Goal: Task Accomplishment & Management: Use online tool/utility

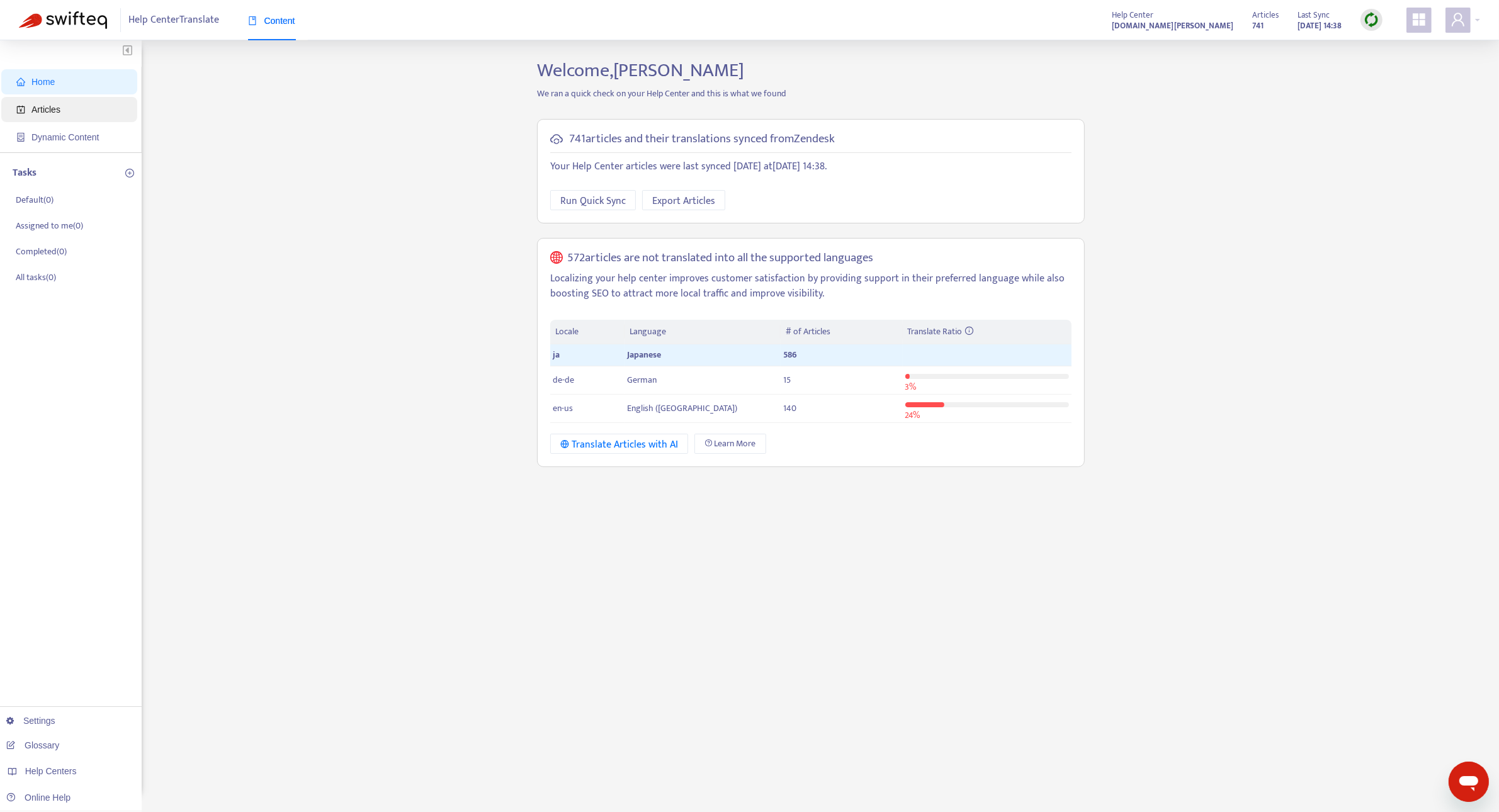
click at [67, 121] on span "Articles" at bounding box center [71, 109] width 110 height 25
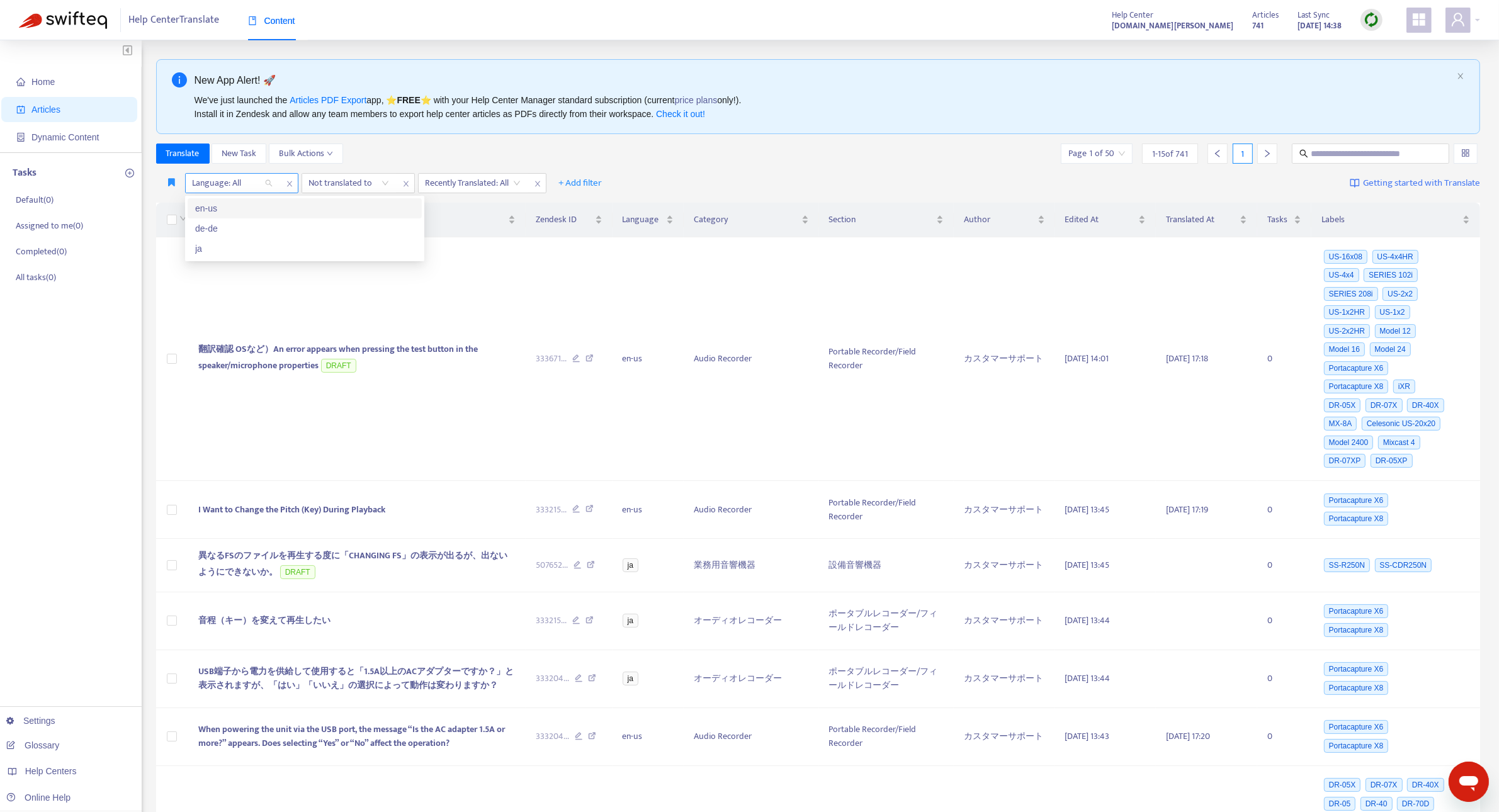
click at [263, 183] on div at bounding box center [226, 183] width 76 height 15
click at [262, 209] on div "en-us" at bounding box center [304, 208] width 219 height 14
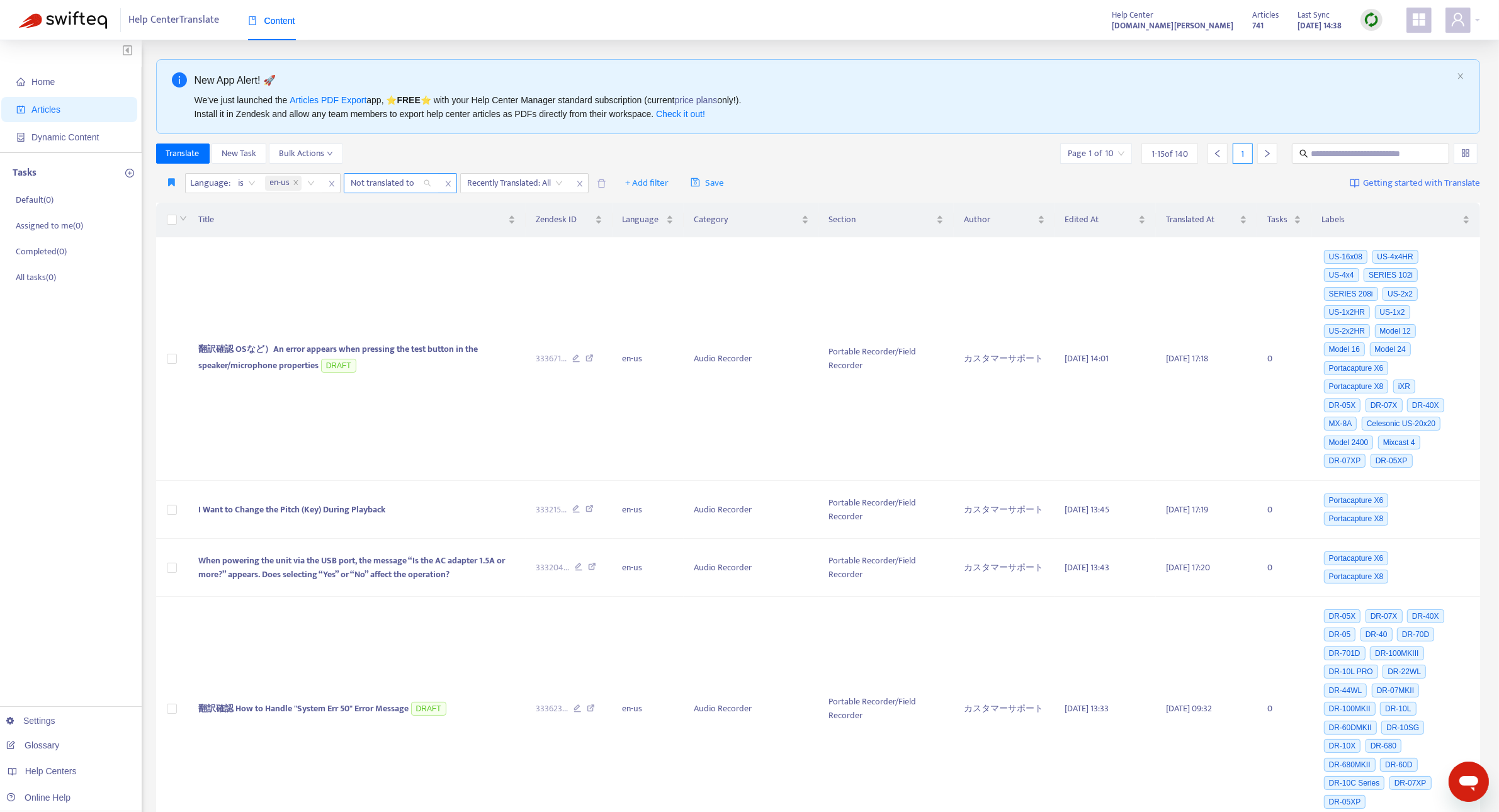
click at [424, 183] on div "Not translated to" at bounding box center [391, 183] width 94 height 19
click at [417, 199] on div "en-us" at bounding box center [464, 208] width 234 height 20
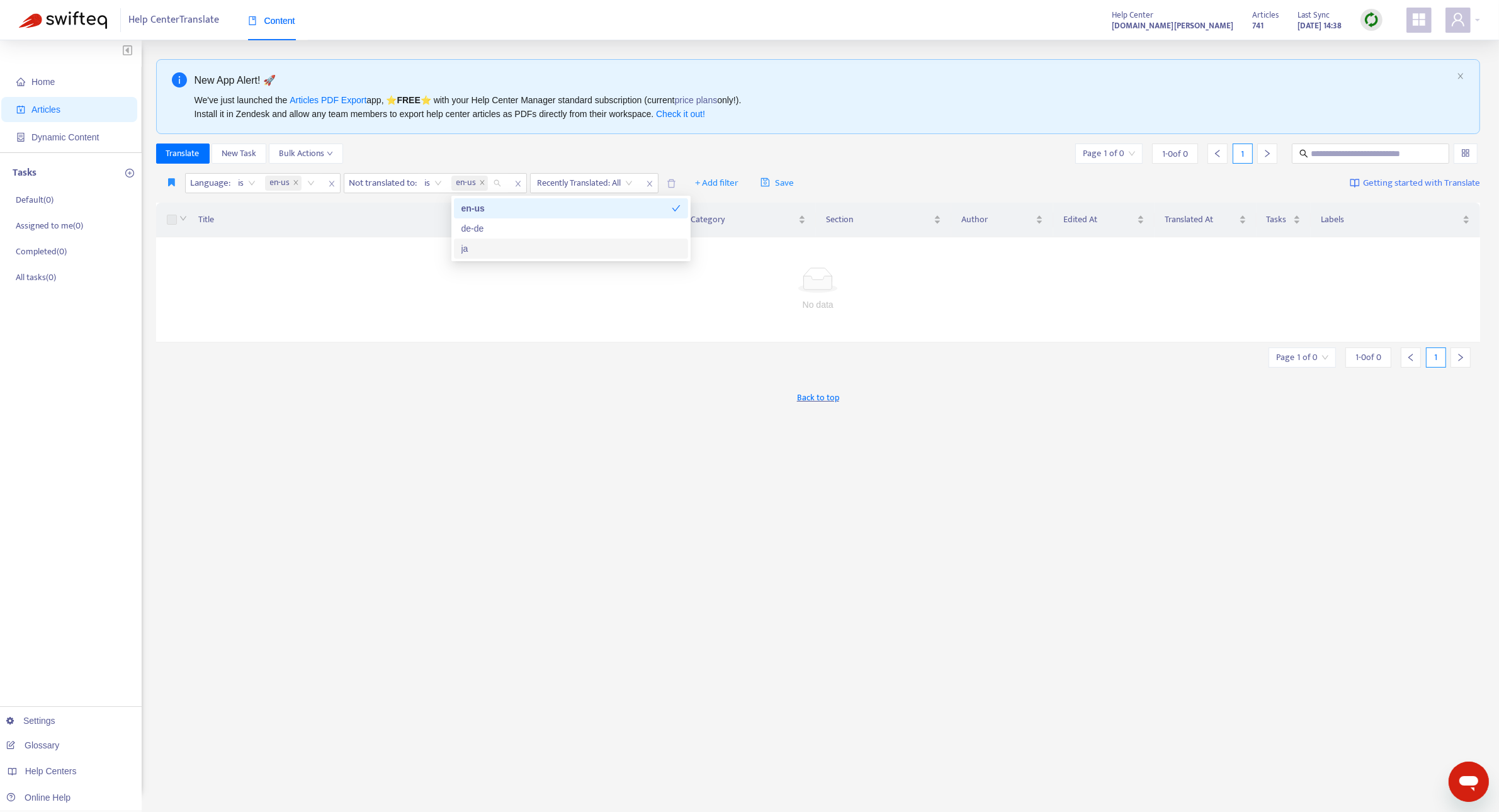
click at [473, 247] on div "ja" at bounding box center [571, 248] width 219 height 14
click at [483, 187] on span "close" at bounding box center [482, 183] width 6 height 8
click at [297, 184] on icon "close" at bounding box center [296, 183] width 6 height 6
click at [266, 183] on div "Language: All" at bounding box center [232, 183] width 94 height 19
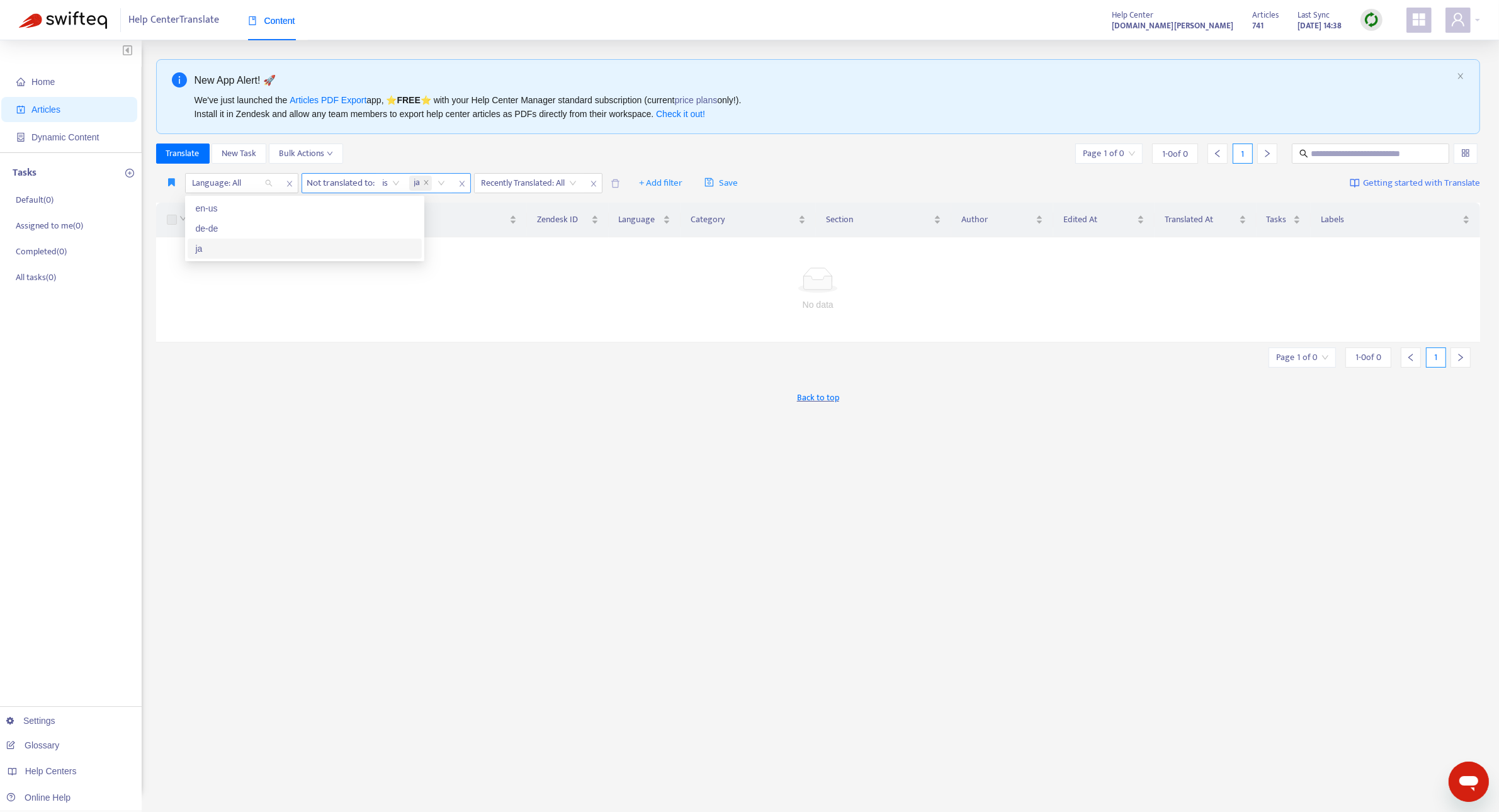
click at [247, 240] on div "ja" at bounding box center [304, 248] width 234 height 20
click at [454, 185] on icon "close" at bounding box center [455, 183] width 6 height 6
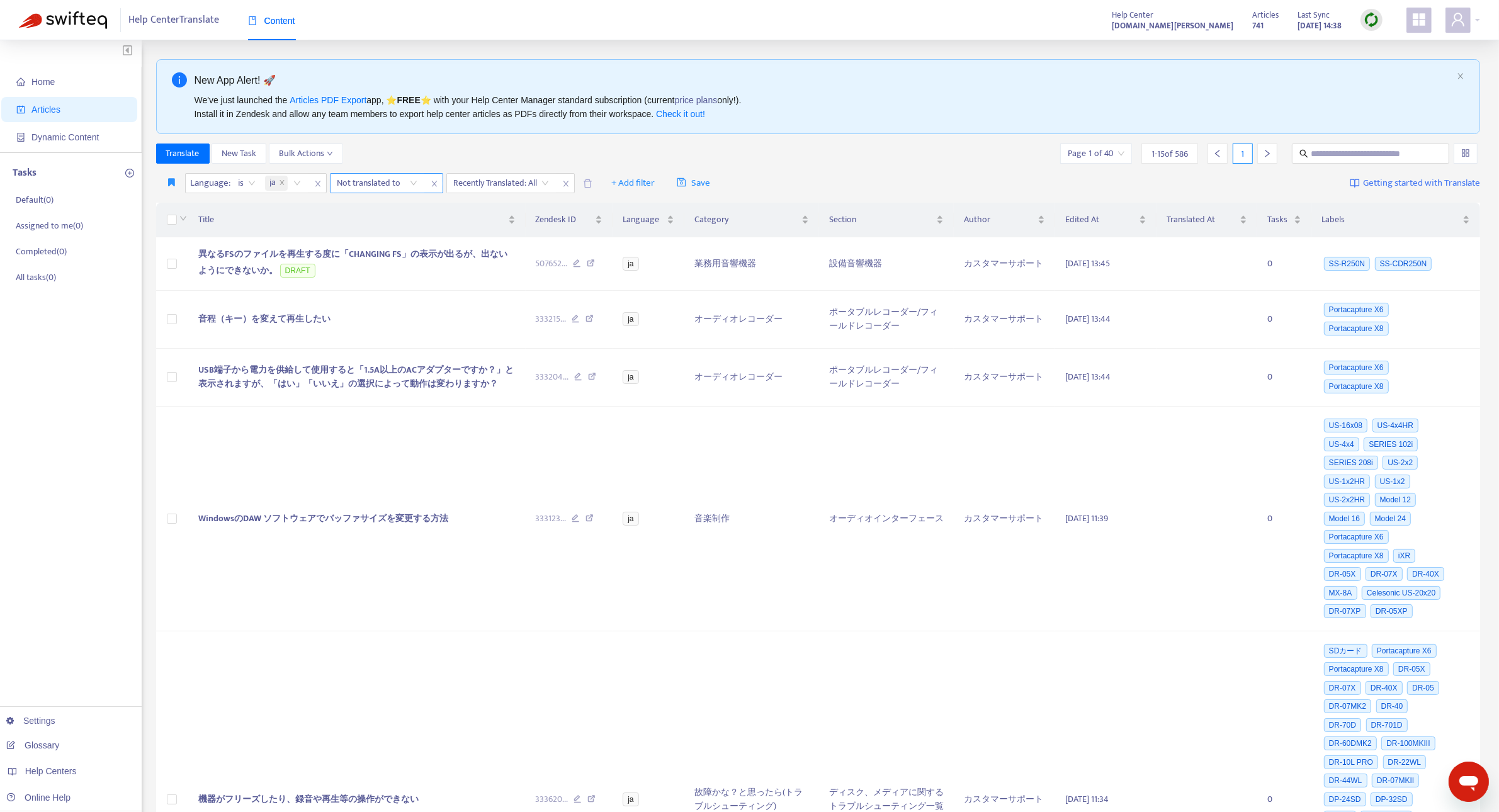
click at [390, 159] on div "Translate New Task Bulk Actions Page 1 of 40 1 - 15 of 586 1" at bounding box center [819, 153] width 1325 height 20
click at [412, 183] on div "Not translated to" at bounding box center [377, 183] width 94 height 19
click at [388, 206] on div "en-us" at bounding box center [450, 208] width 219 height 14
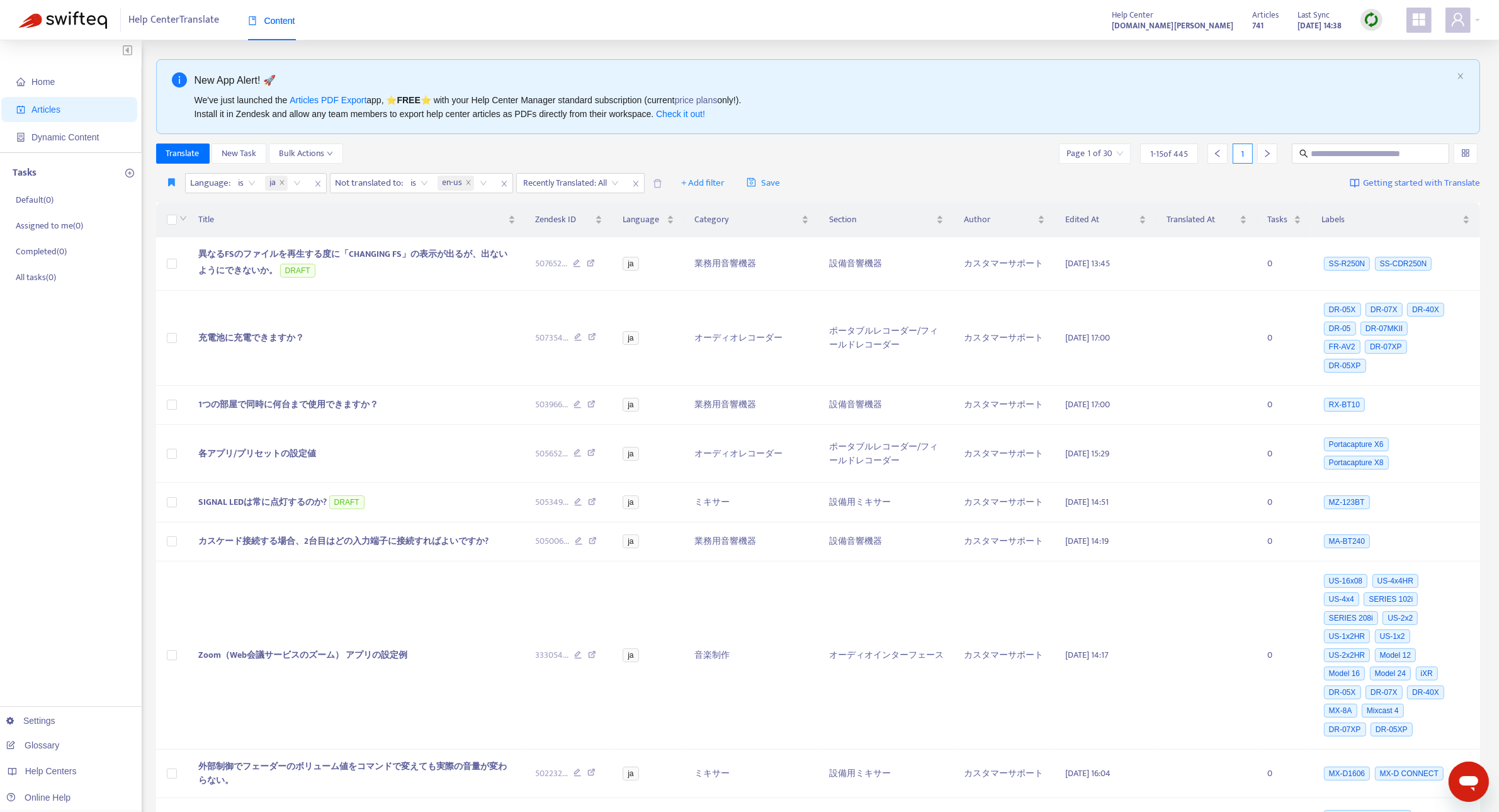
click at [1368, 19] on img at bounding box center [1371, 20] width 16 height 16
click at [1383, 42] on link "Quick Sync" at bounding box center [1397, 45] width 54 height 14
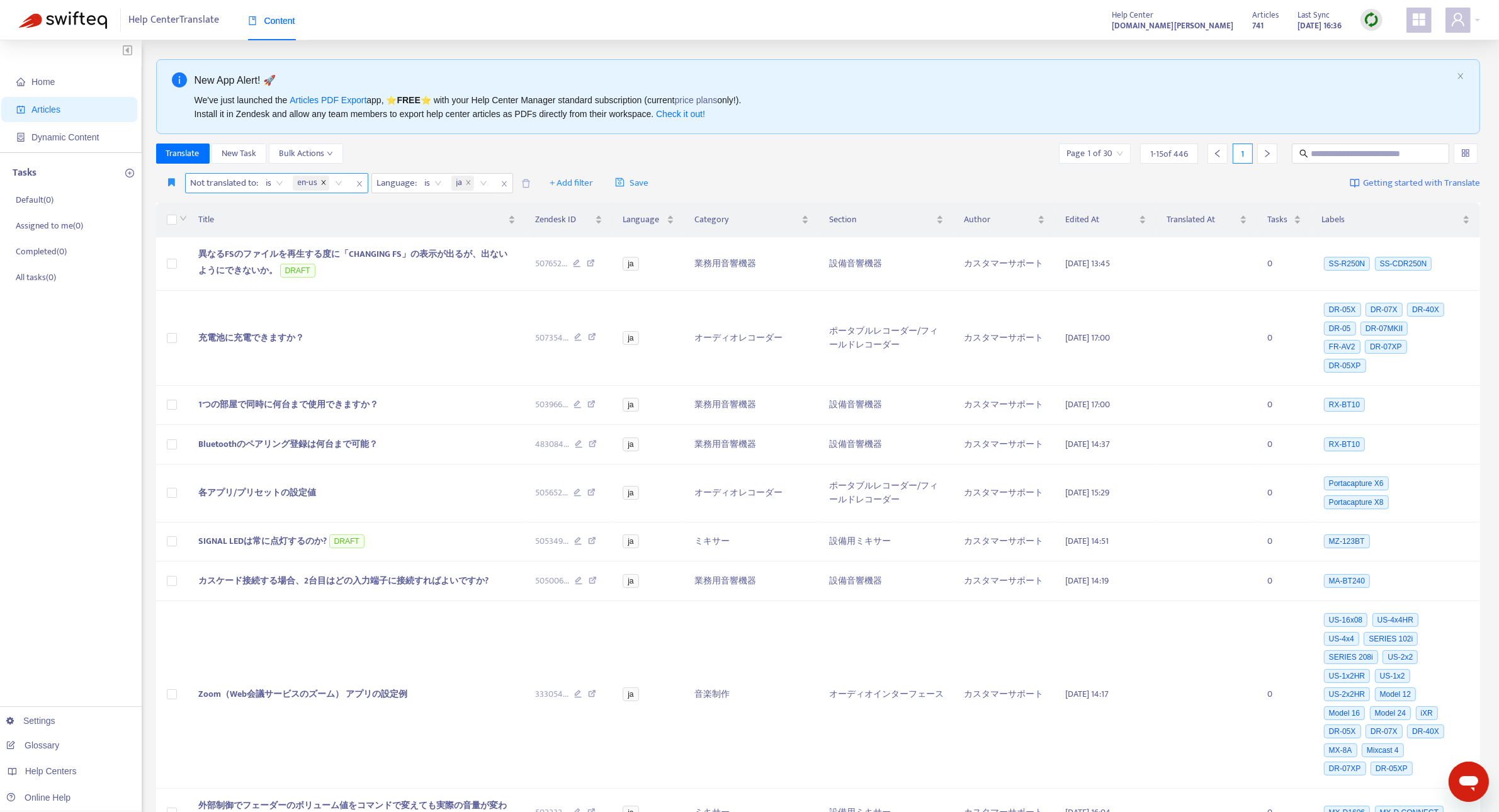
click at [323, 183] on icon "close" at bounding box center [324, 183] width 6 height 6
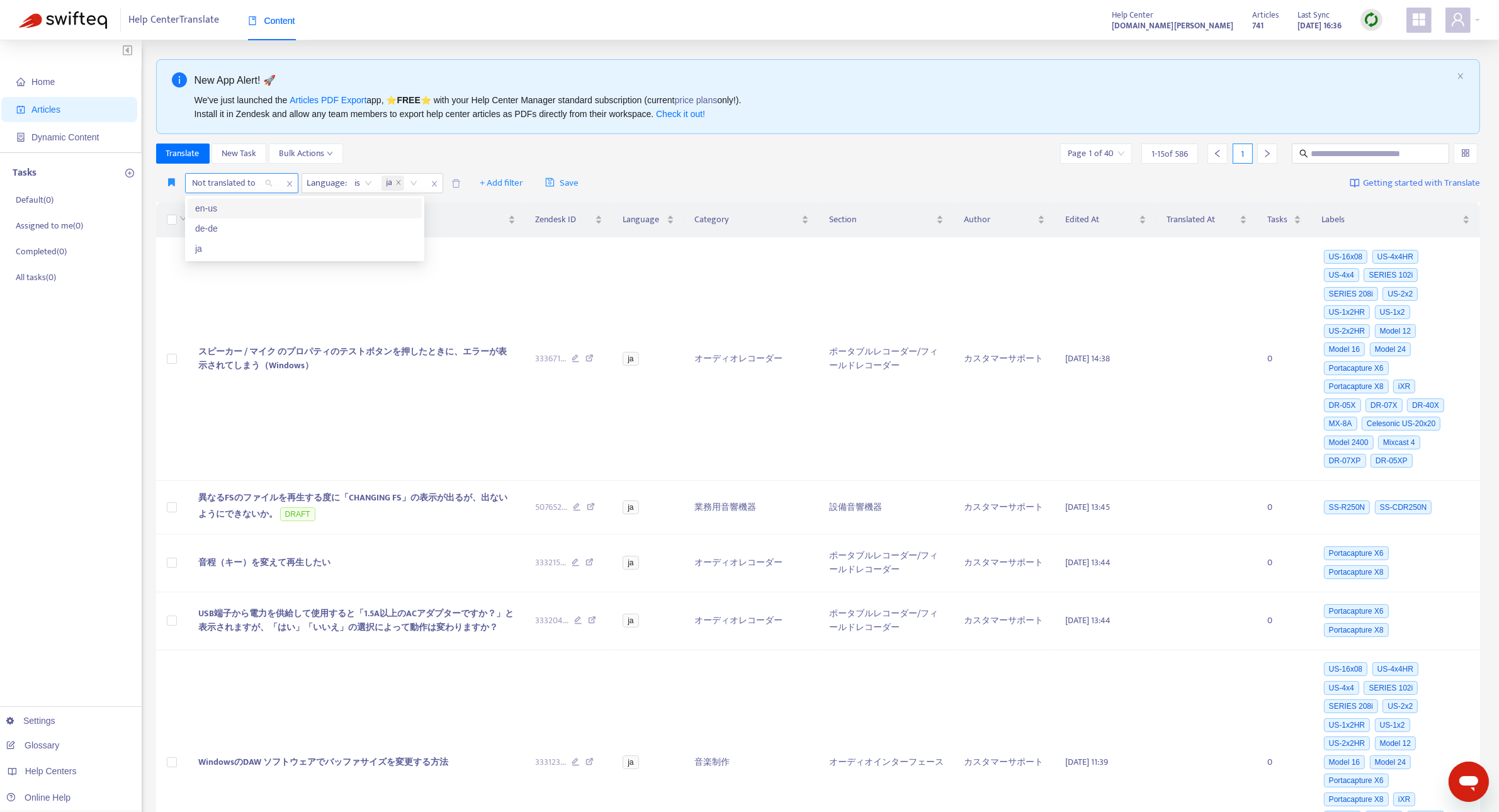
click at [271, 183] on div "Not translated to" at bounding box center [232, 183] width 94 height 19
click at [249, 209] on div "en-us" at bounding box center [304, 208] width 219 height 14
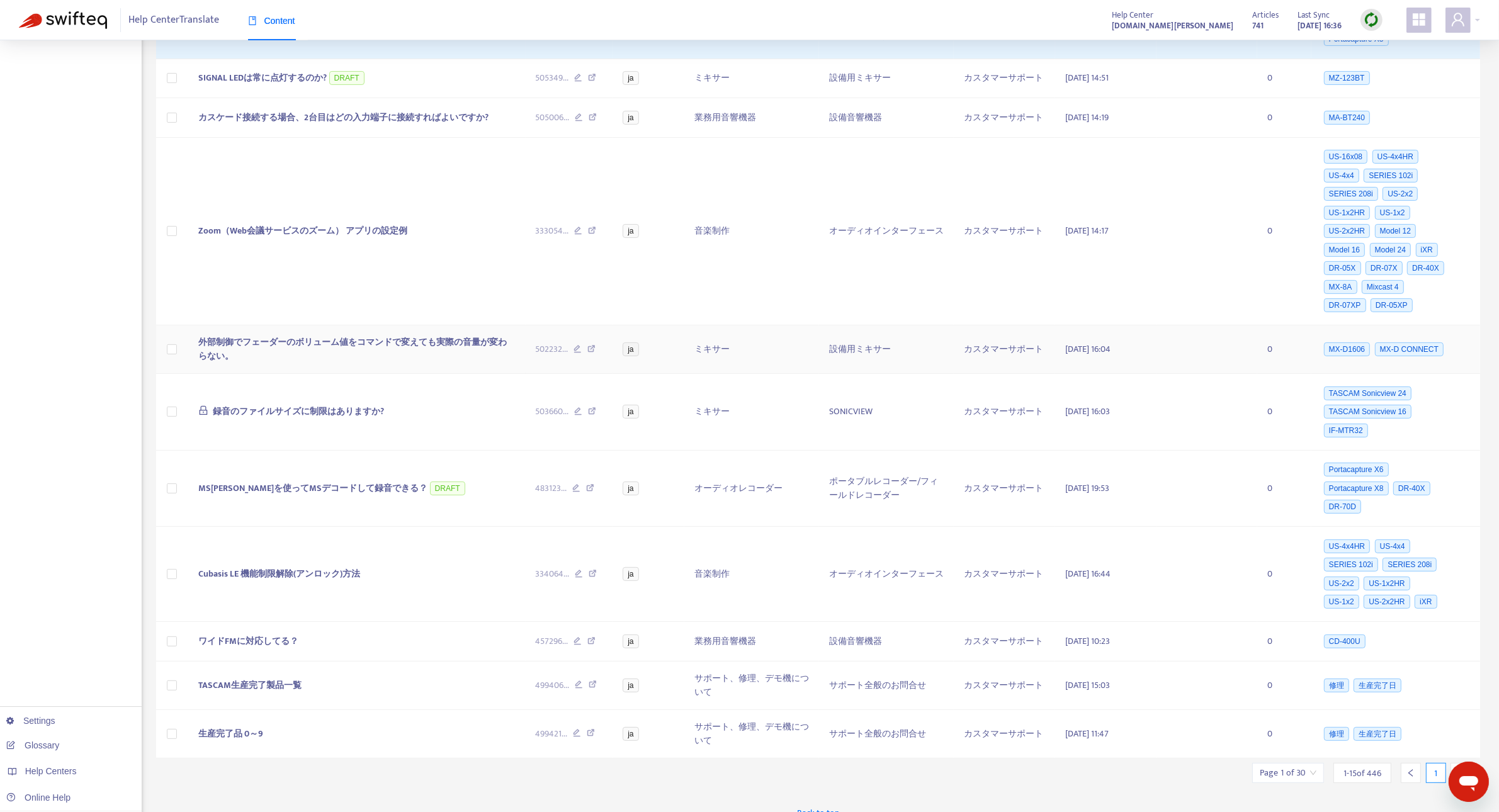
scroll to position [517, 0]
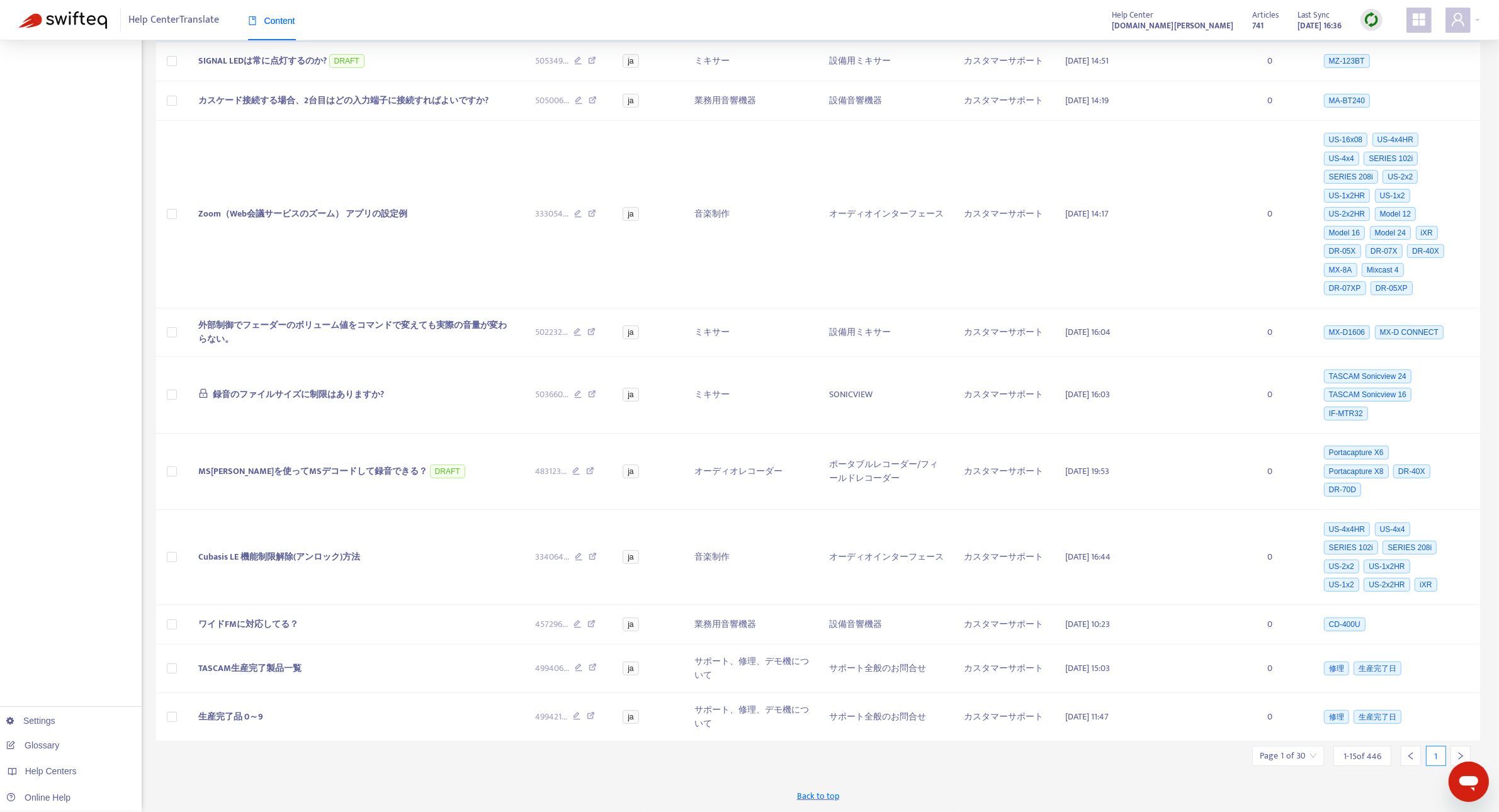
click at [1459, 754] on icon "right" at bounding box center [1460, 756] width 9 height 9
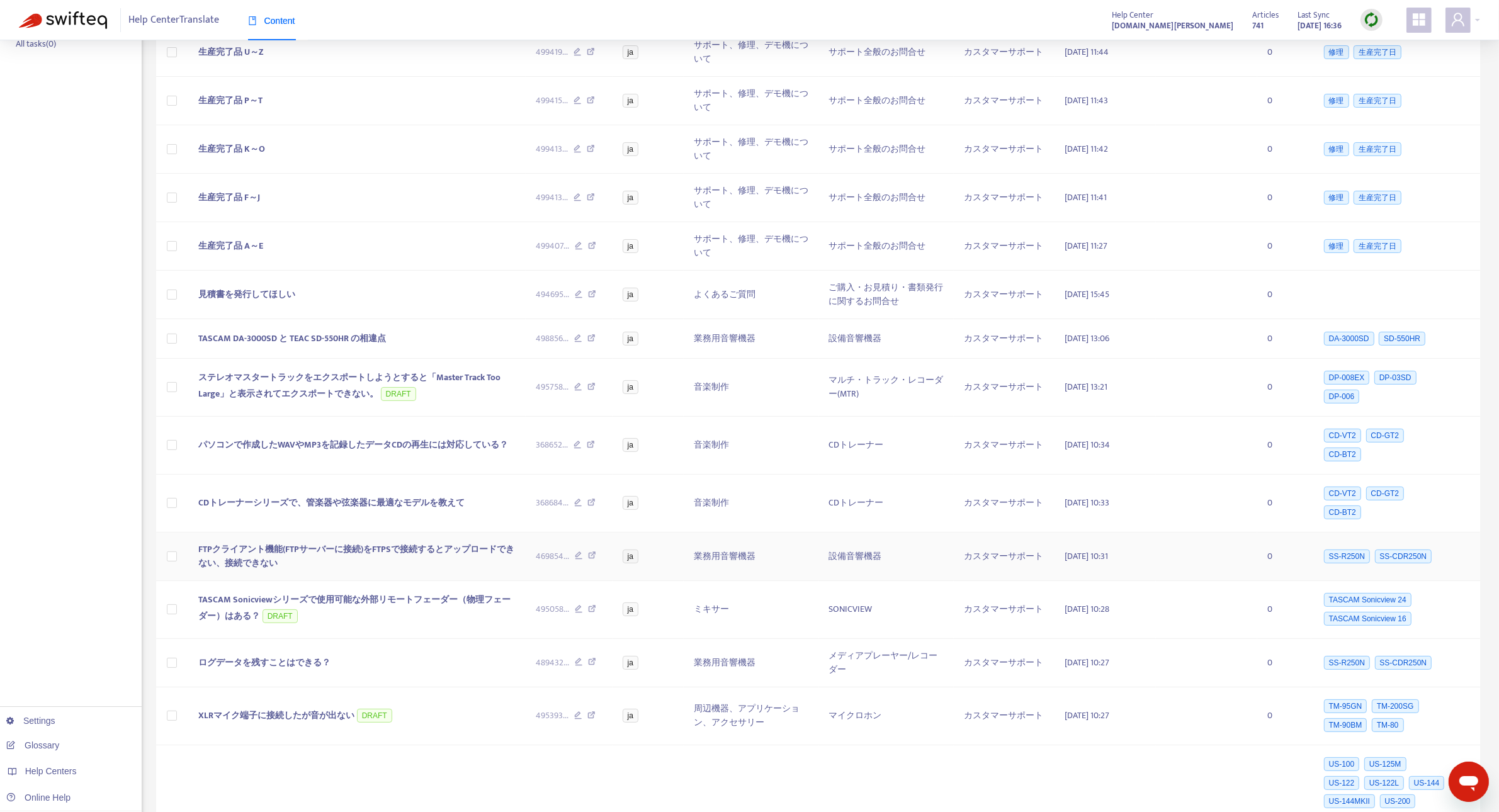
scroll to position [359, 0]
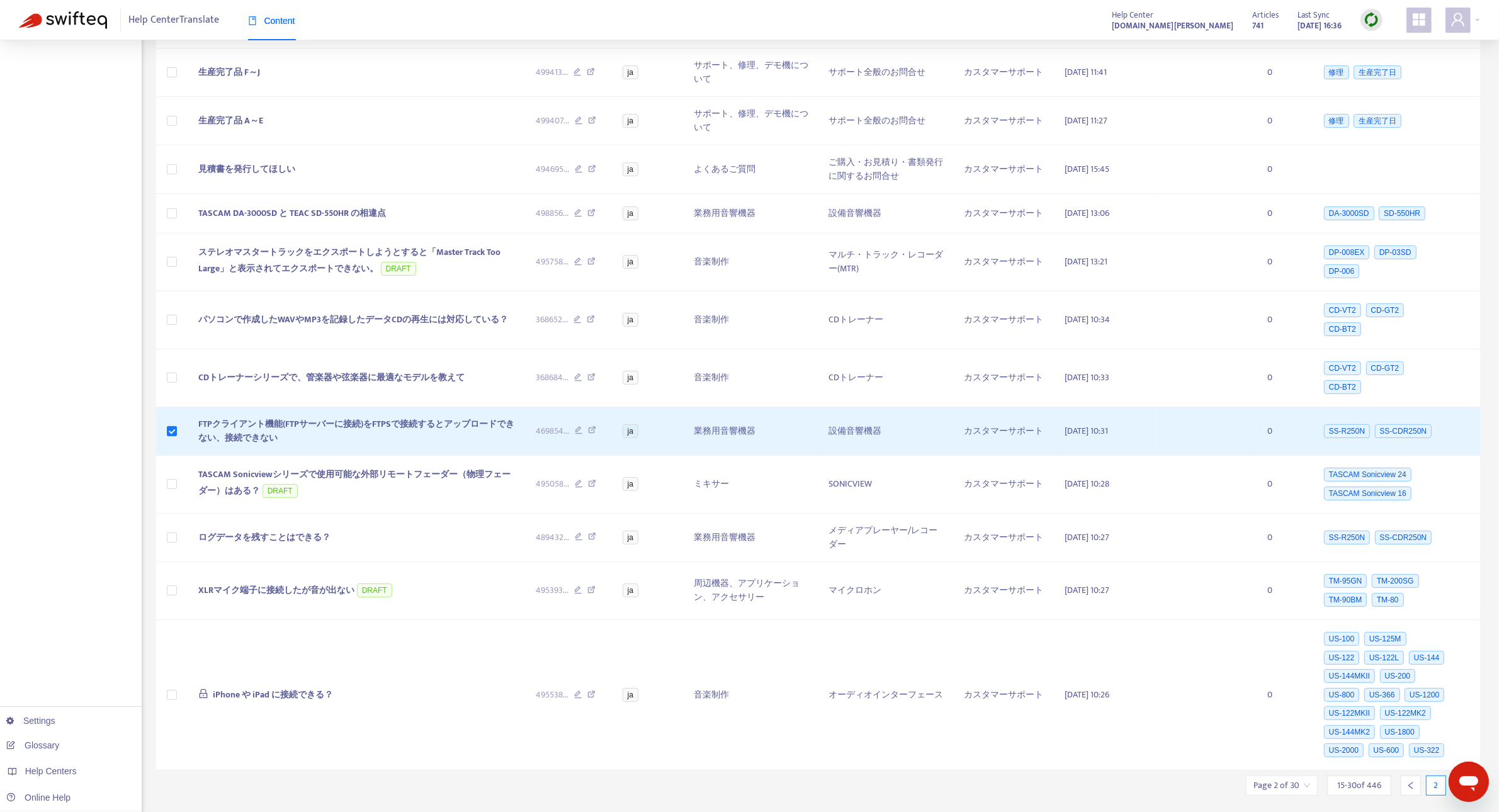
click at [1465, 775] on div at bounding box center [1460, 785] width 20 height 20
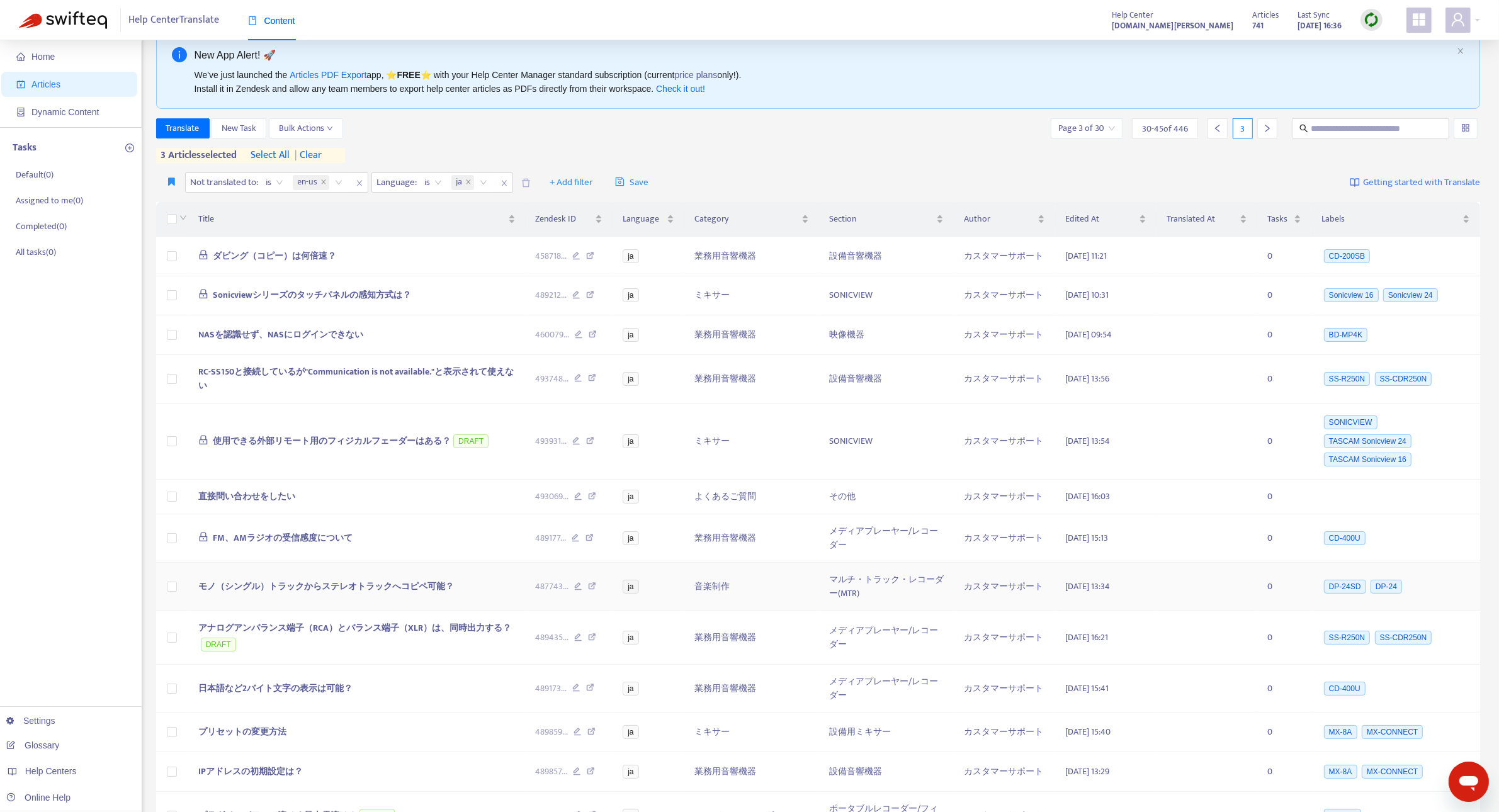
scroll to position [0, 0]
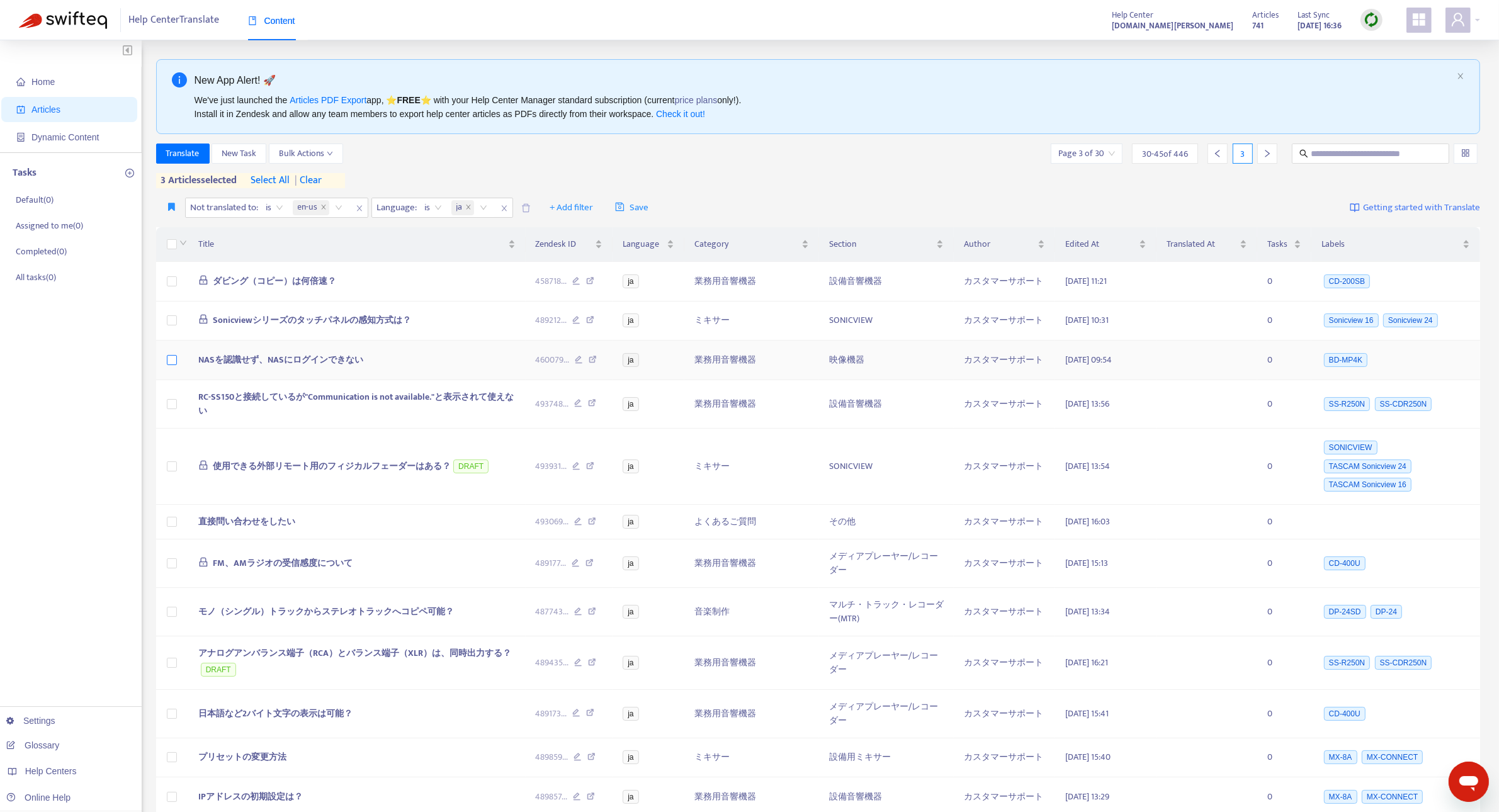
click at [173, 367] on label at bounding box center [172, 360] width 10 height 14
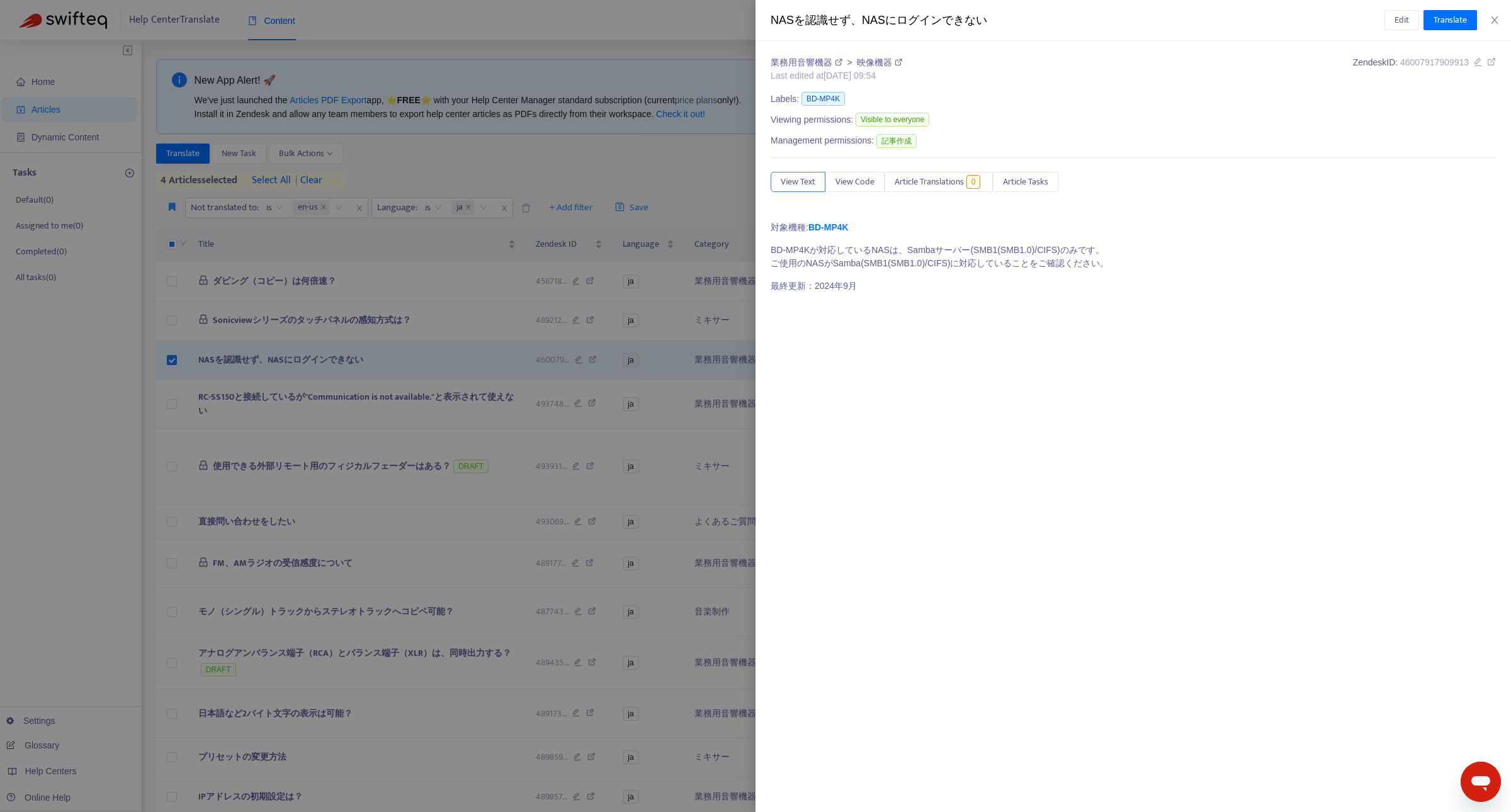
click at [461, 376] on div at bounding box center [755, 406] width 1511 height 812
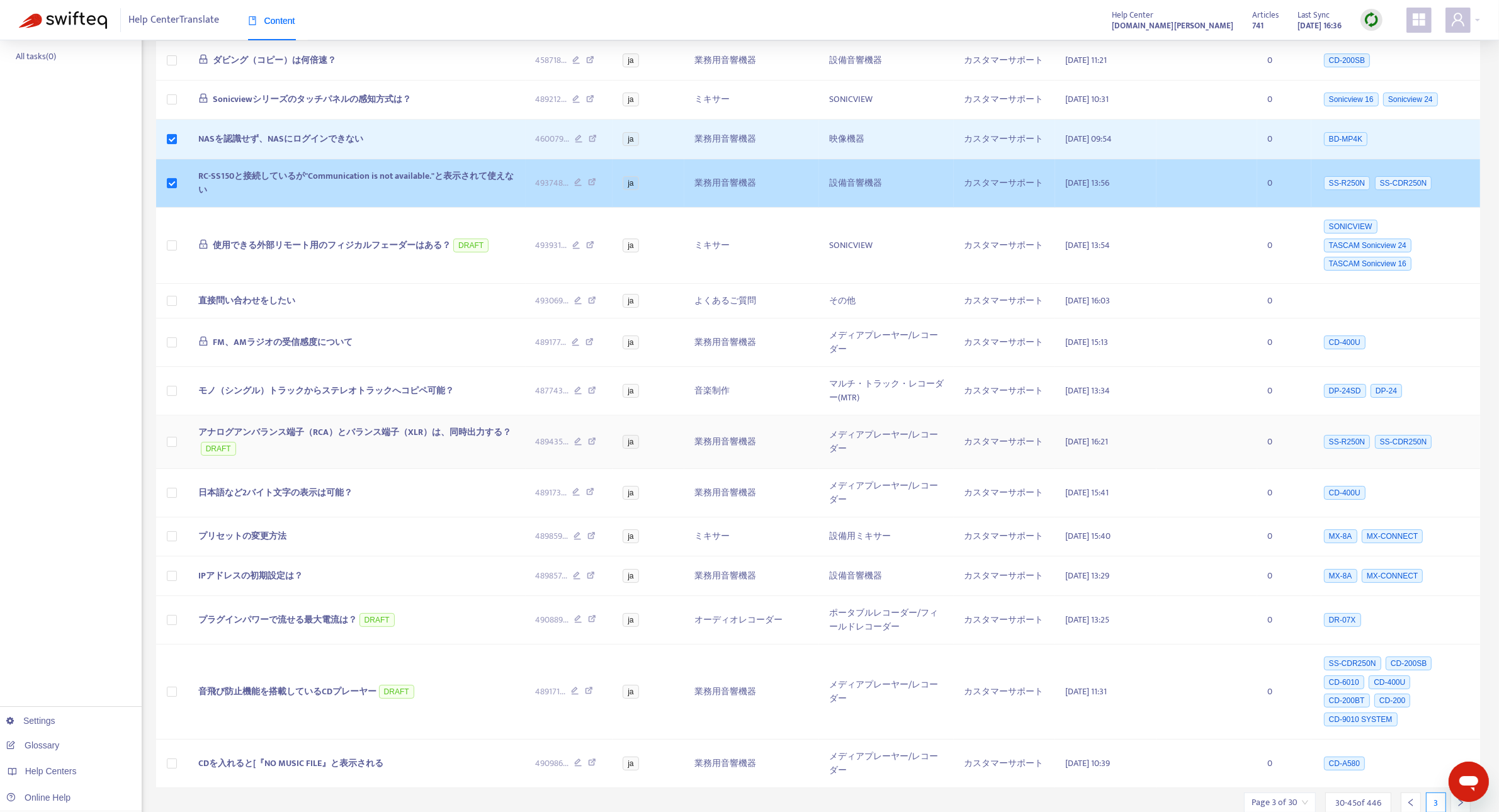
scroll to position [275, 0]
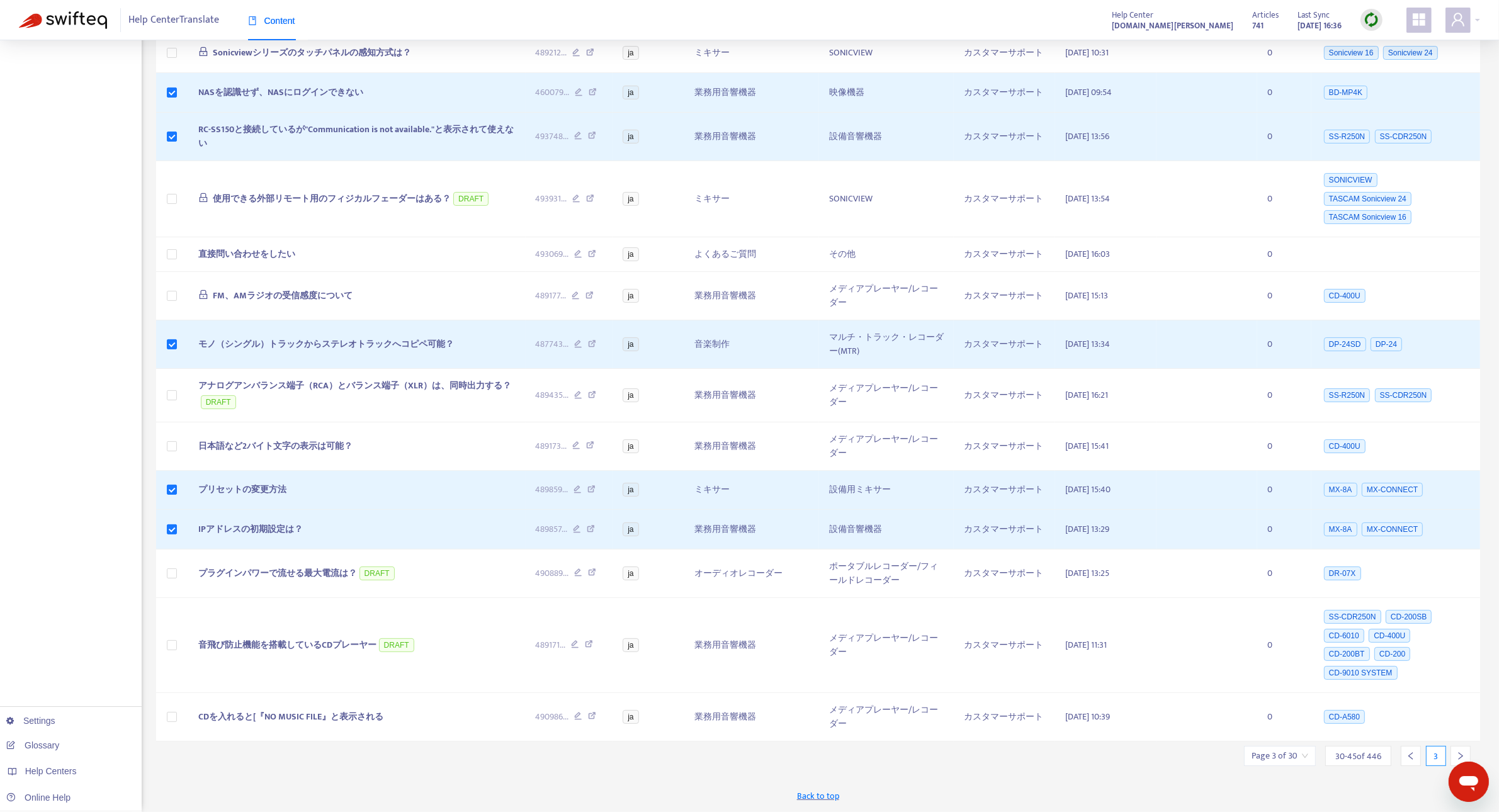
click at [1463, 754] on icon "right" at bounding box center [1460, 756] width 9 height 9
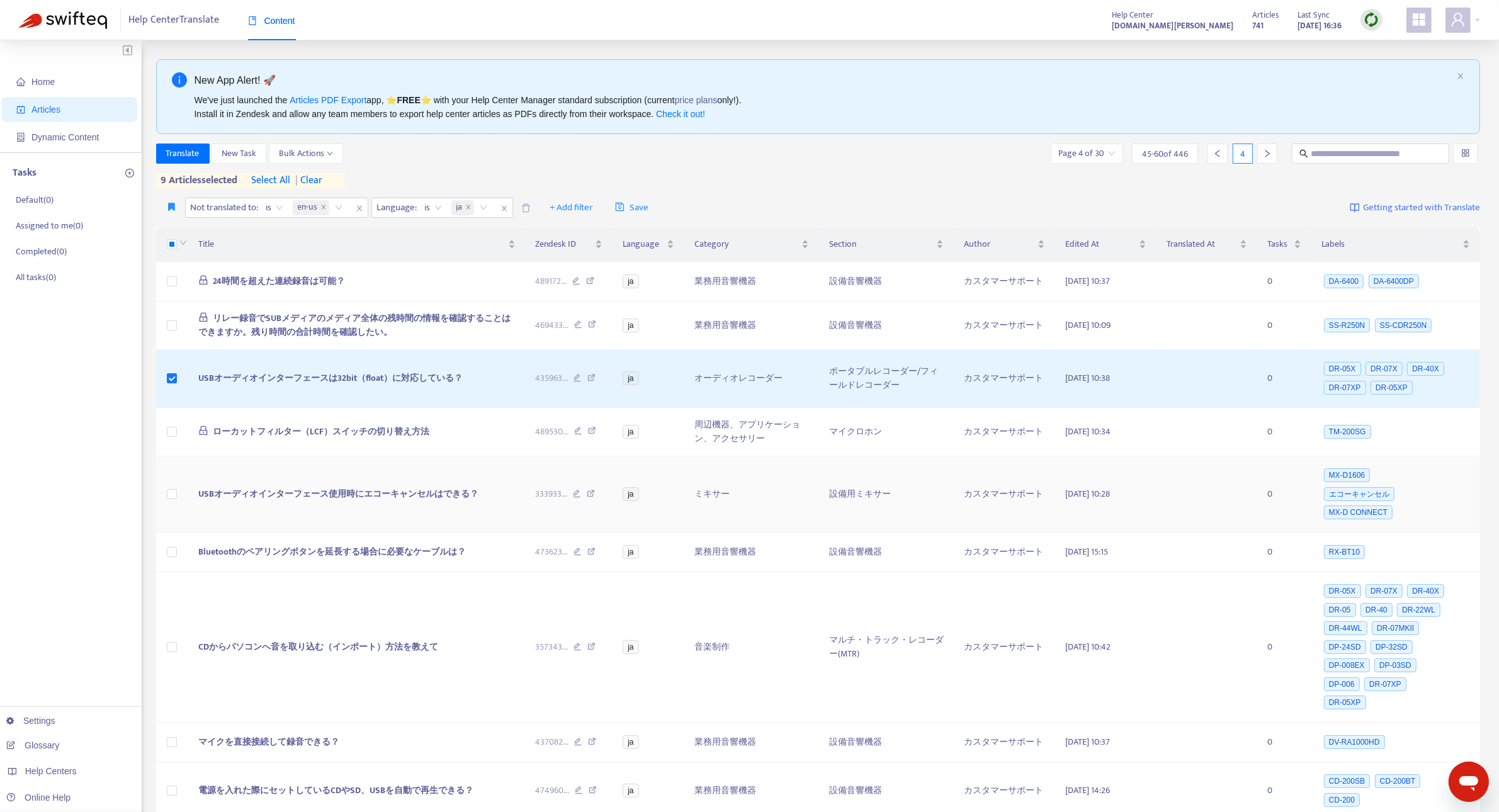
scroll to position [419, 0]
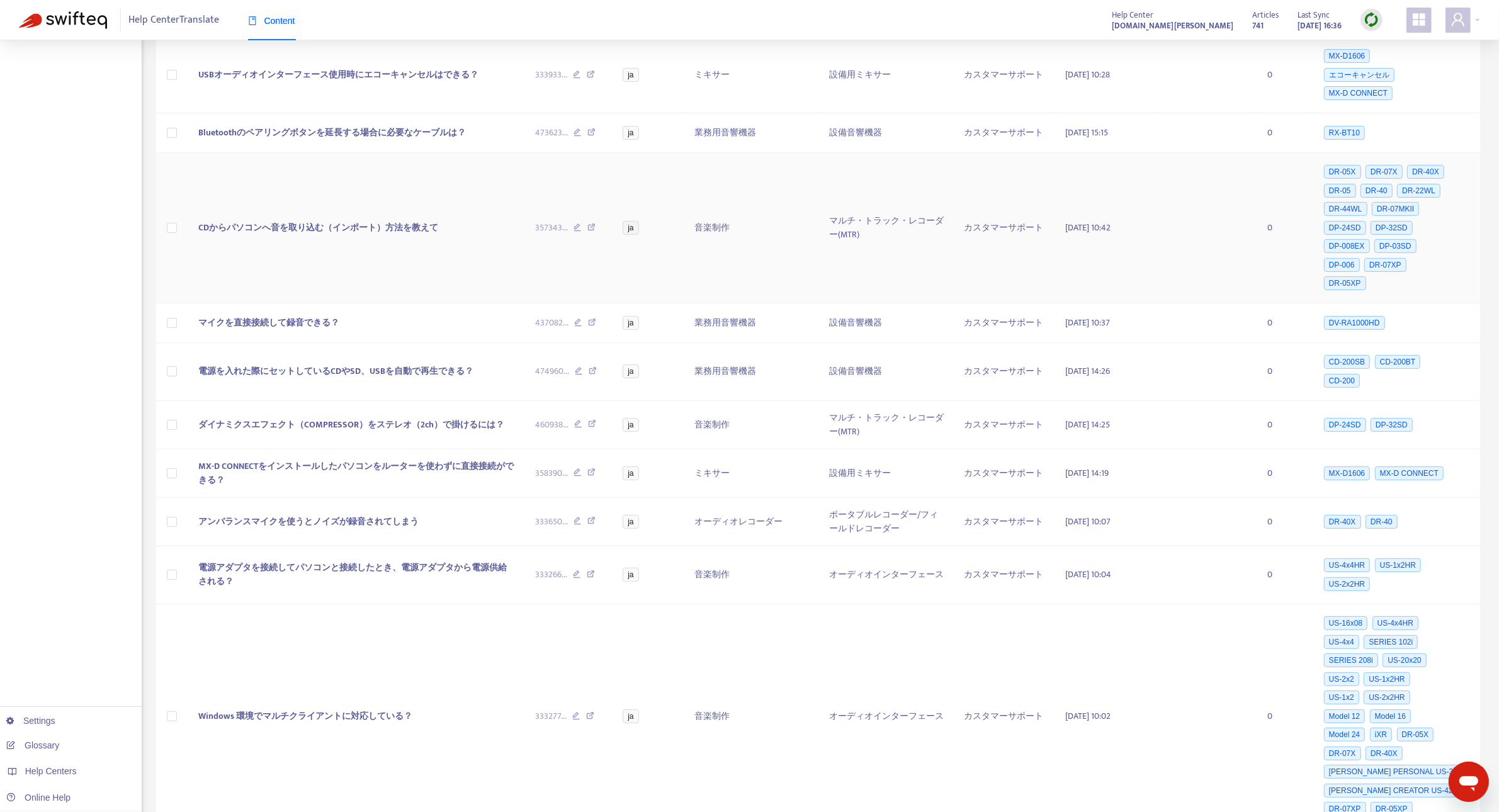
click at [177, 232] on td at bounding box center [173, 229] width 32 height 151
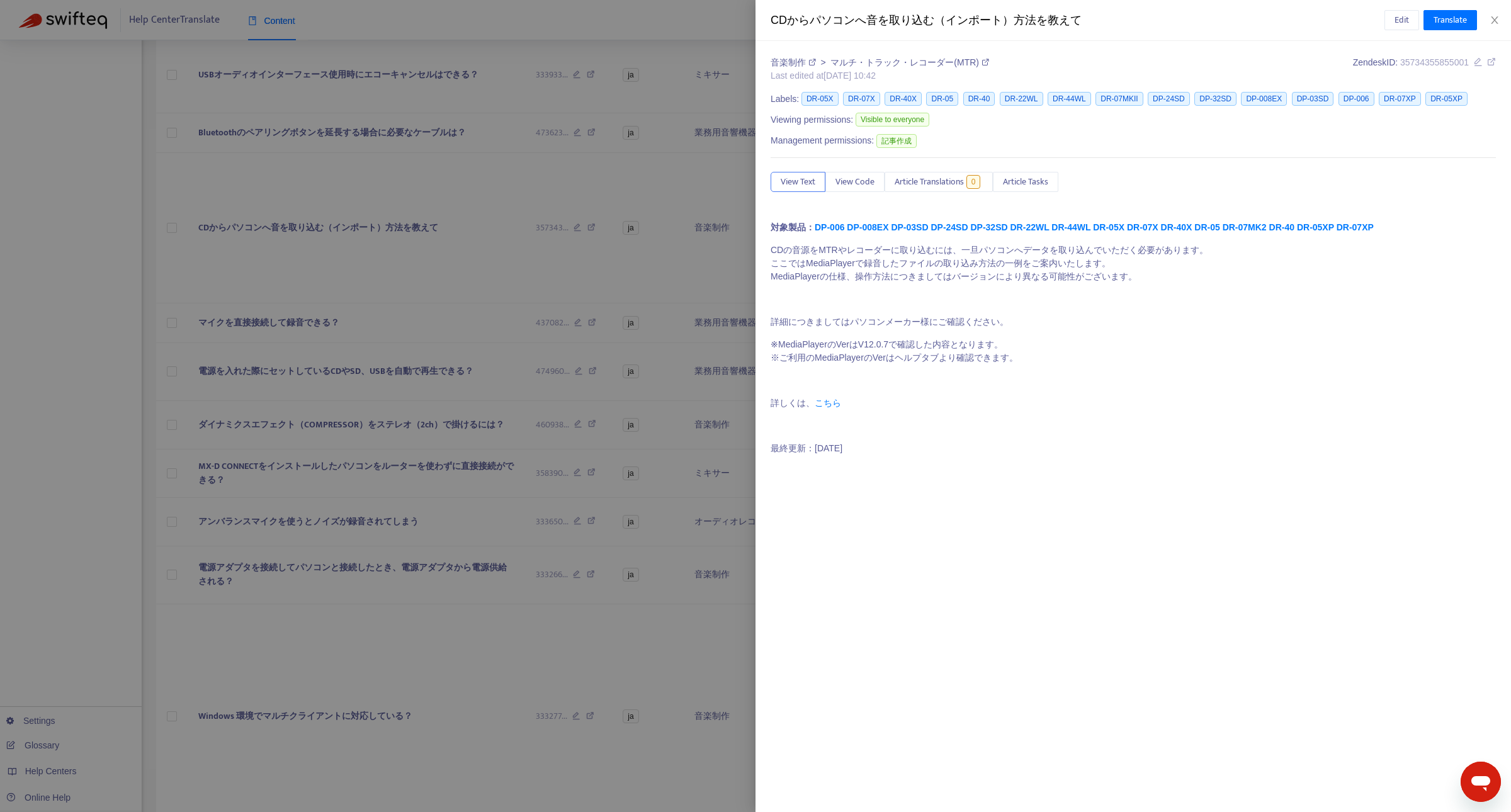
click at [275, 256] on div at bounding box center [755, 406] width 1511 height 812
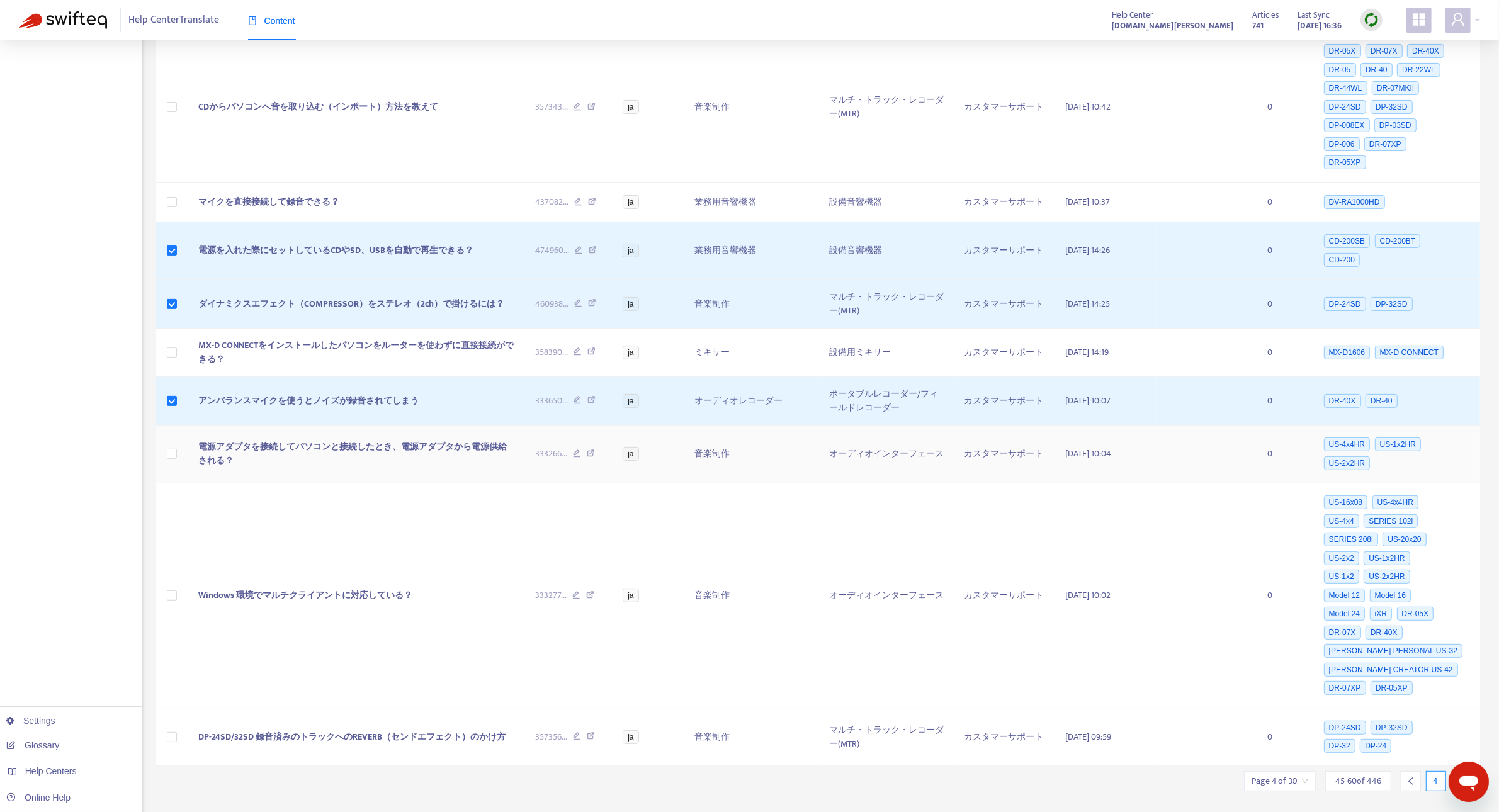
scroll to position [578, 0]
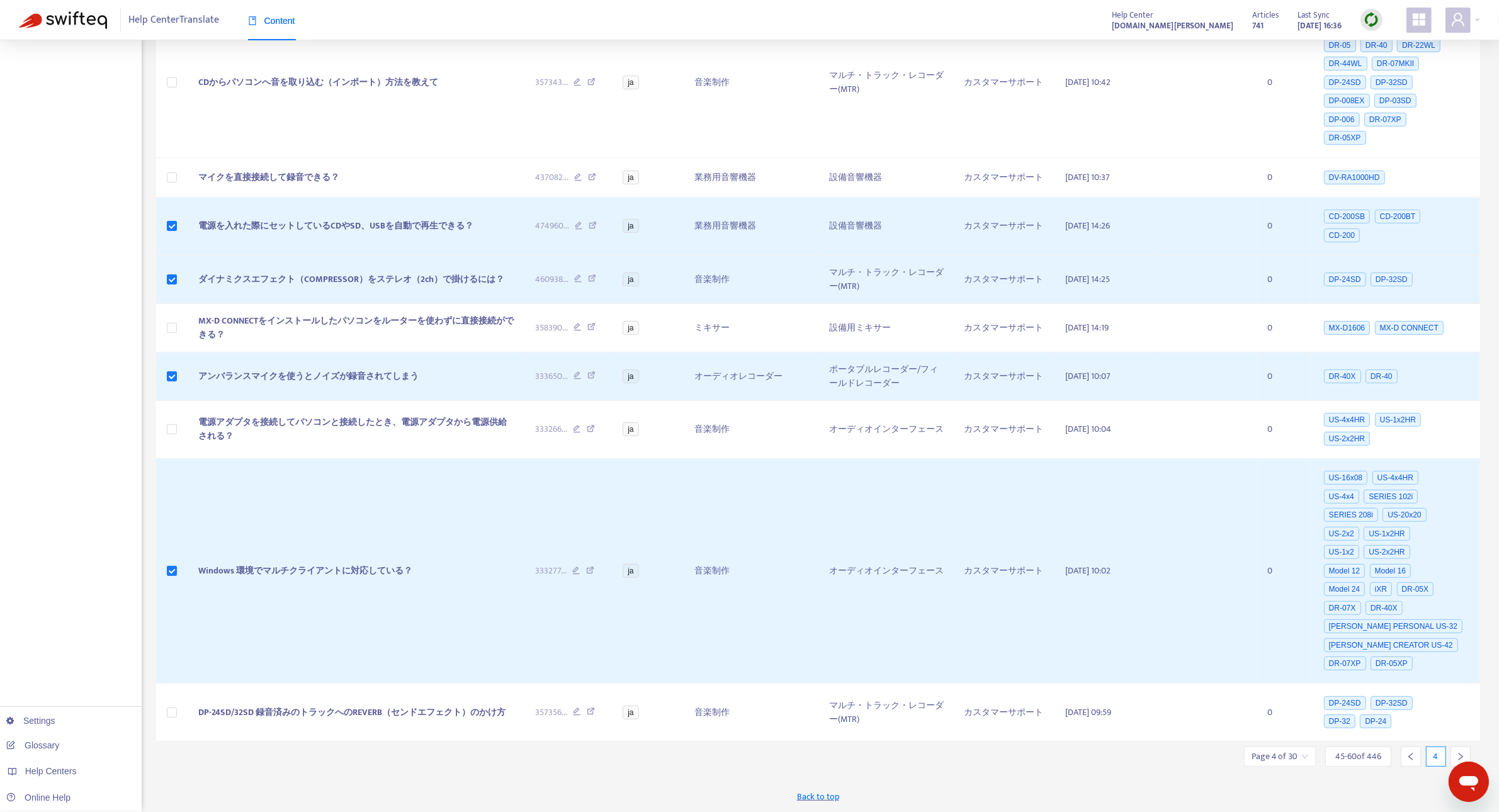
click at [1454, 754] on div at bounding box center [1460, 756] width 20 height 20
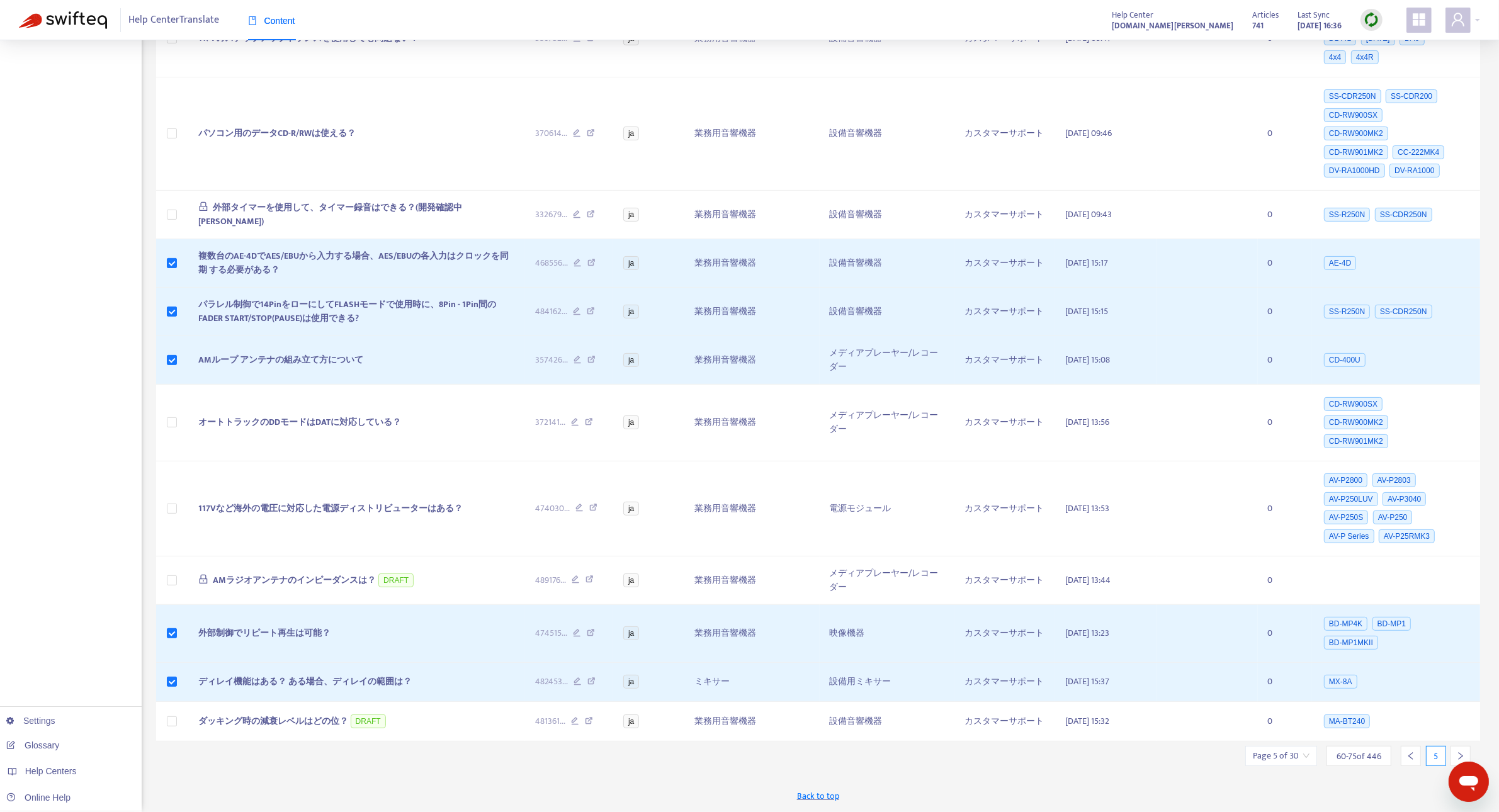
scroll to position [436, 0]
click at [1456, 759] on icon "right" at bounding box center [1460, 756] width 9 height 9
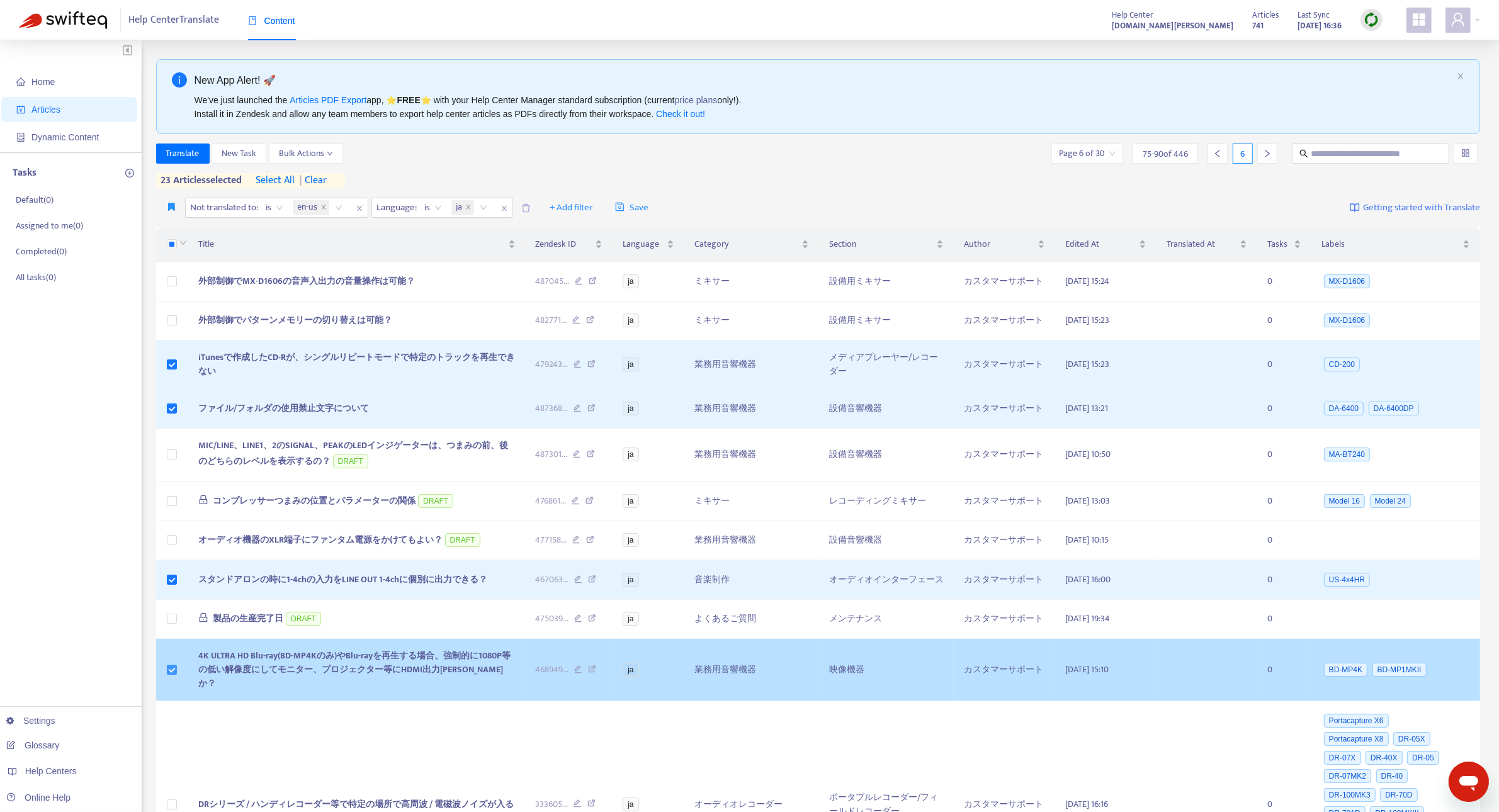
scroll to position [419, 0]
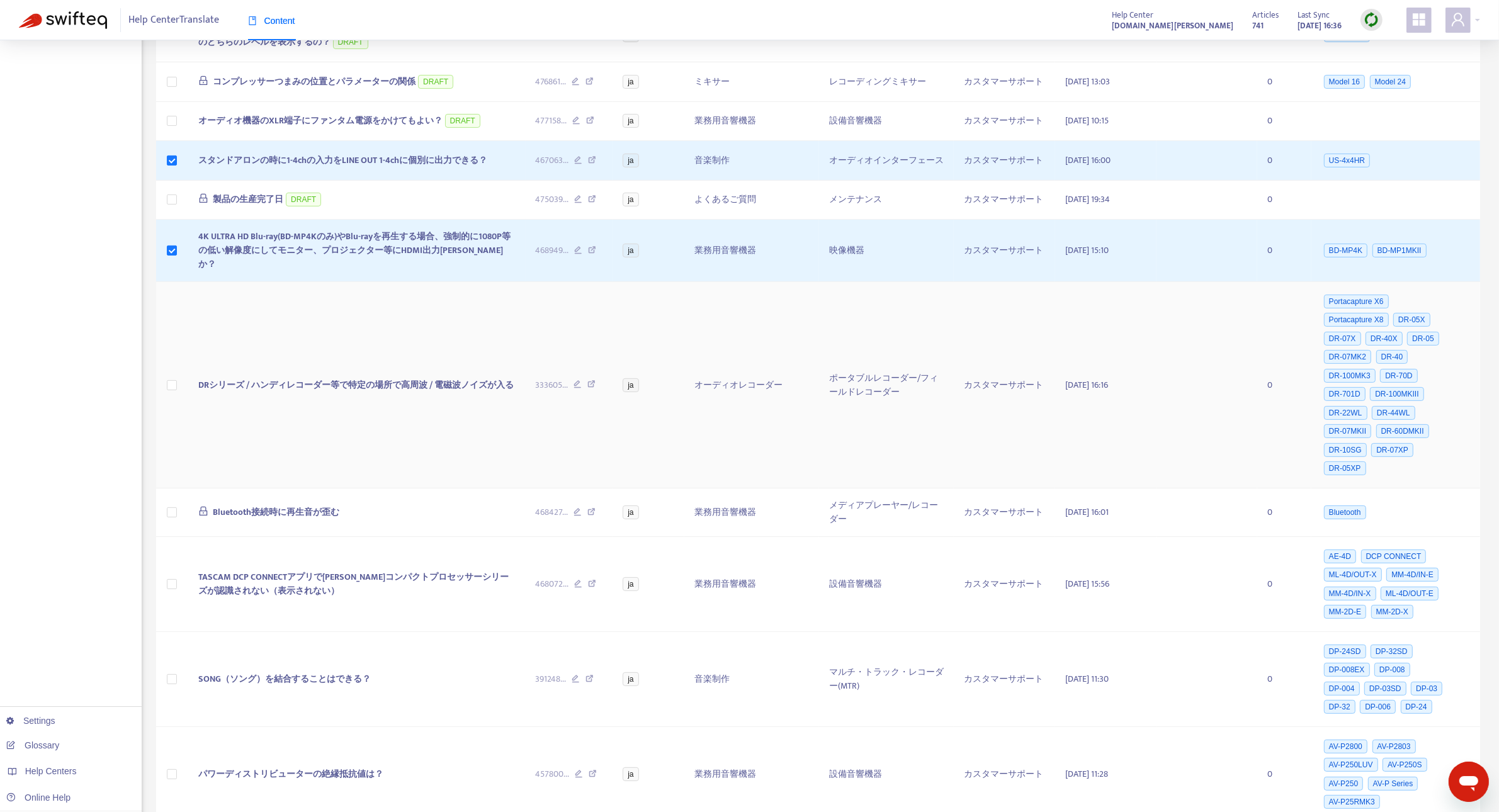
click at [165, 378] on td at bounding box center [173, 385] width 32 height 207
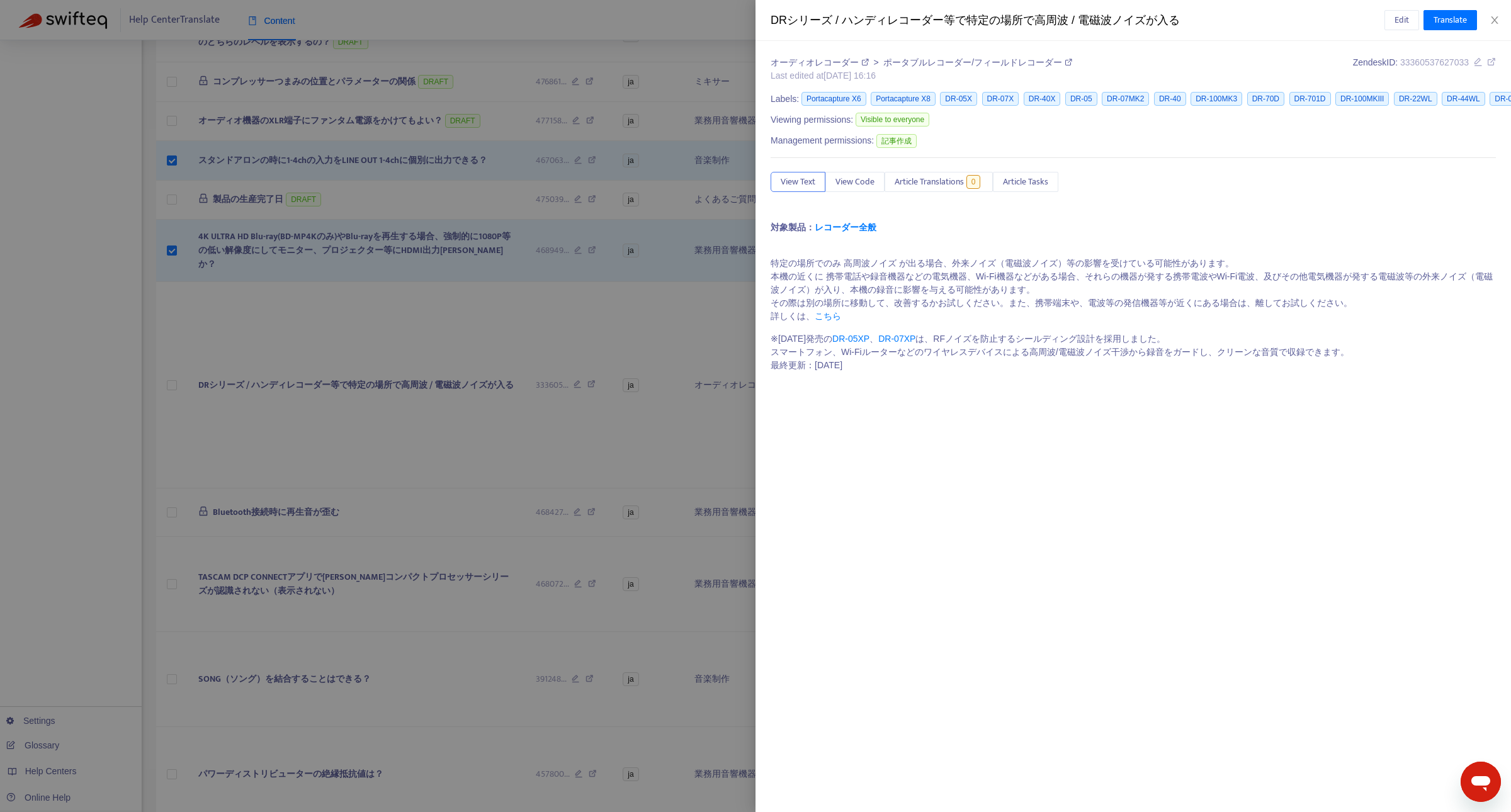
click at [527, 348] on div at bounding box center [755, 406] width 1511 height 812
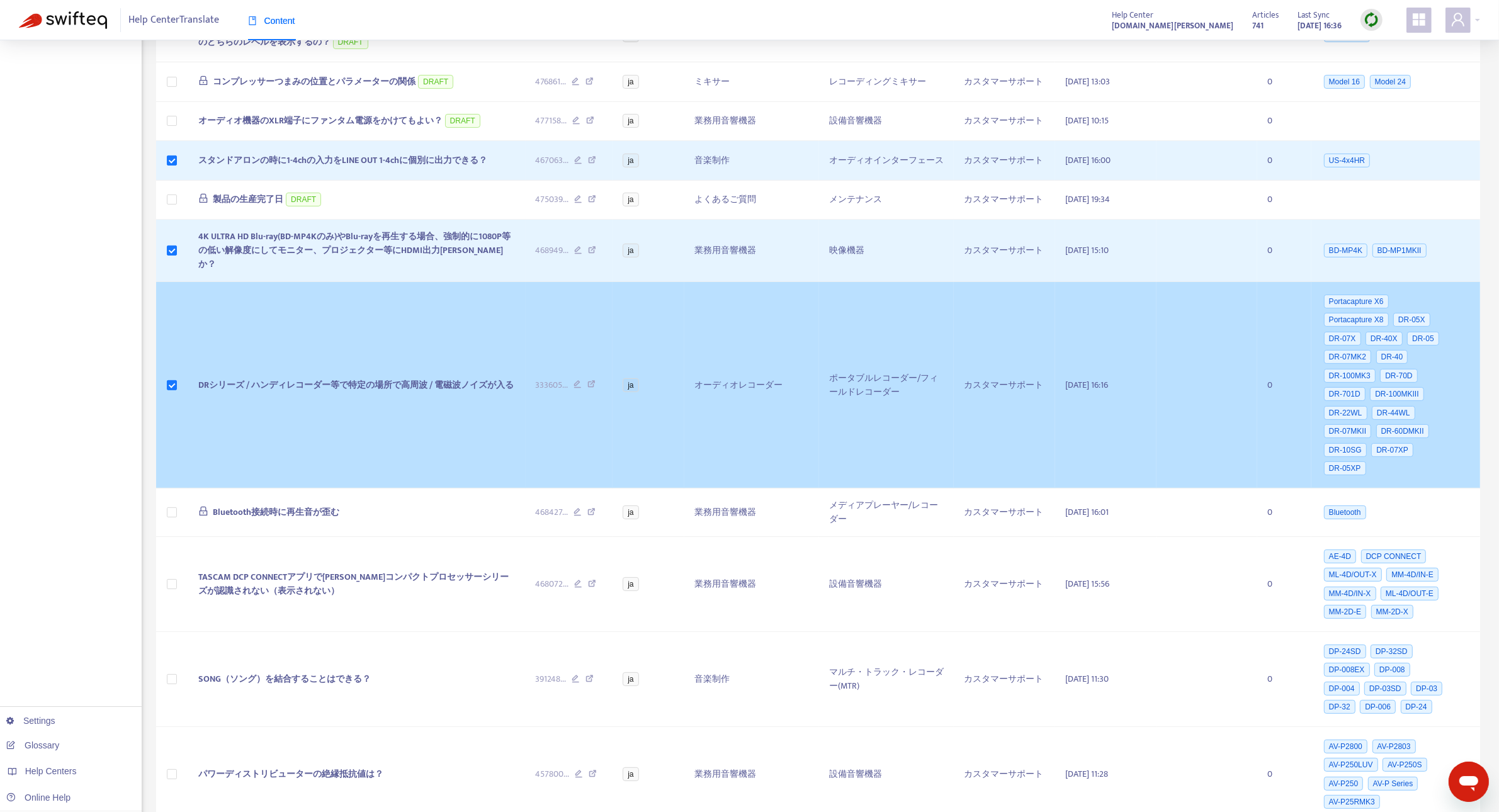
scroll to position [499, 0]
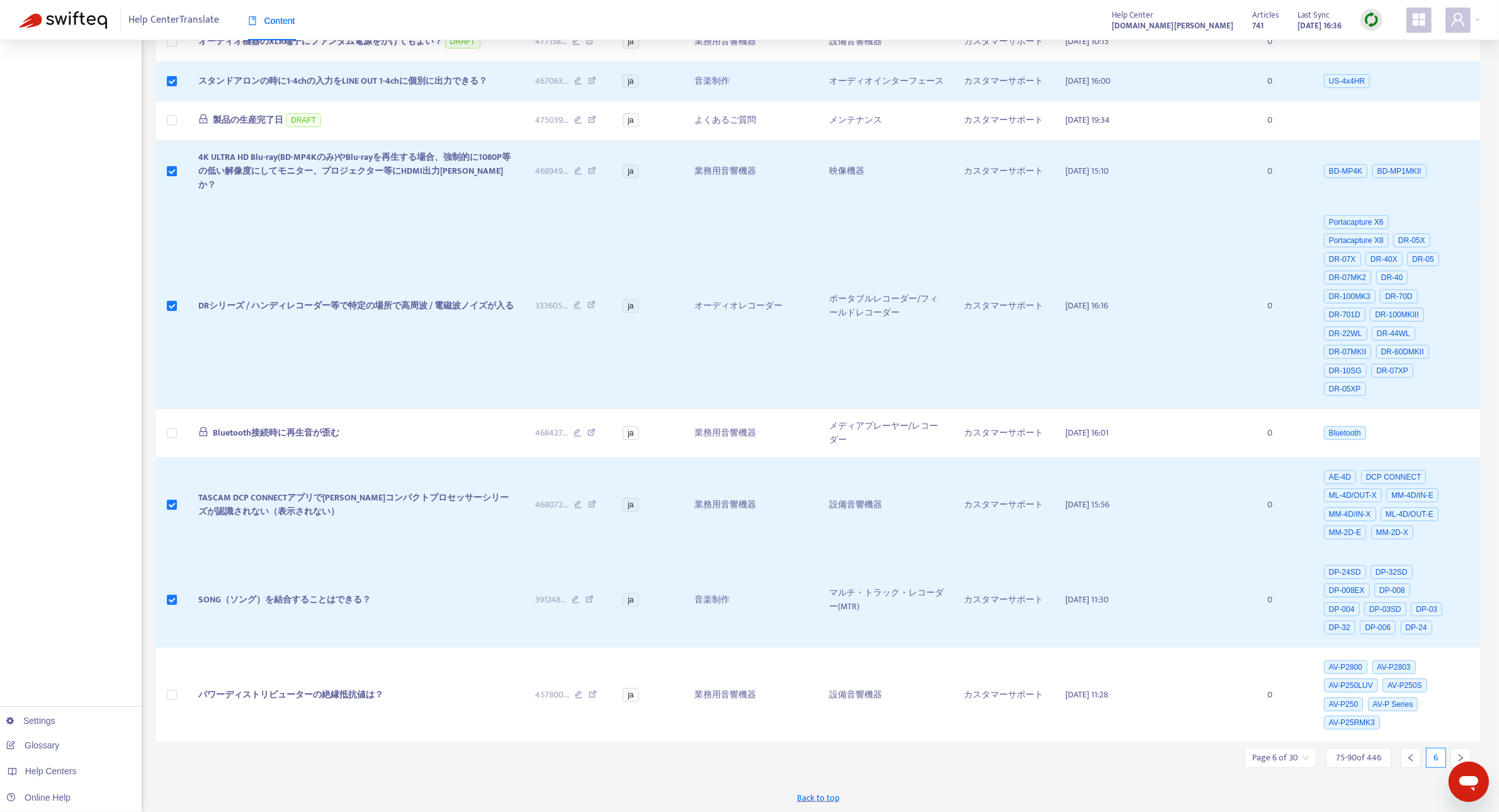
click at [1458, 753] on icon "right" at bounding box center [1460, 758] width 9 height 9
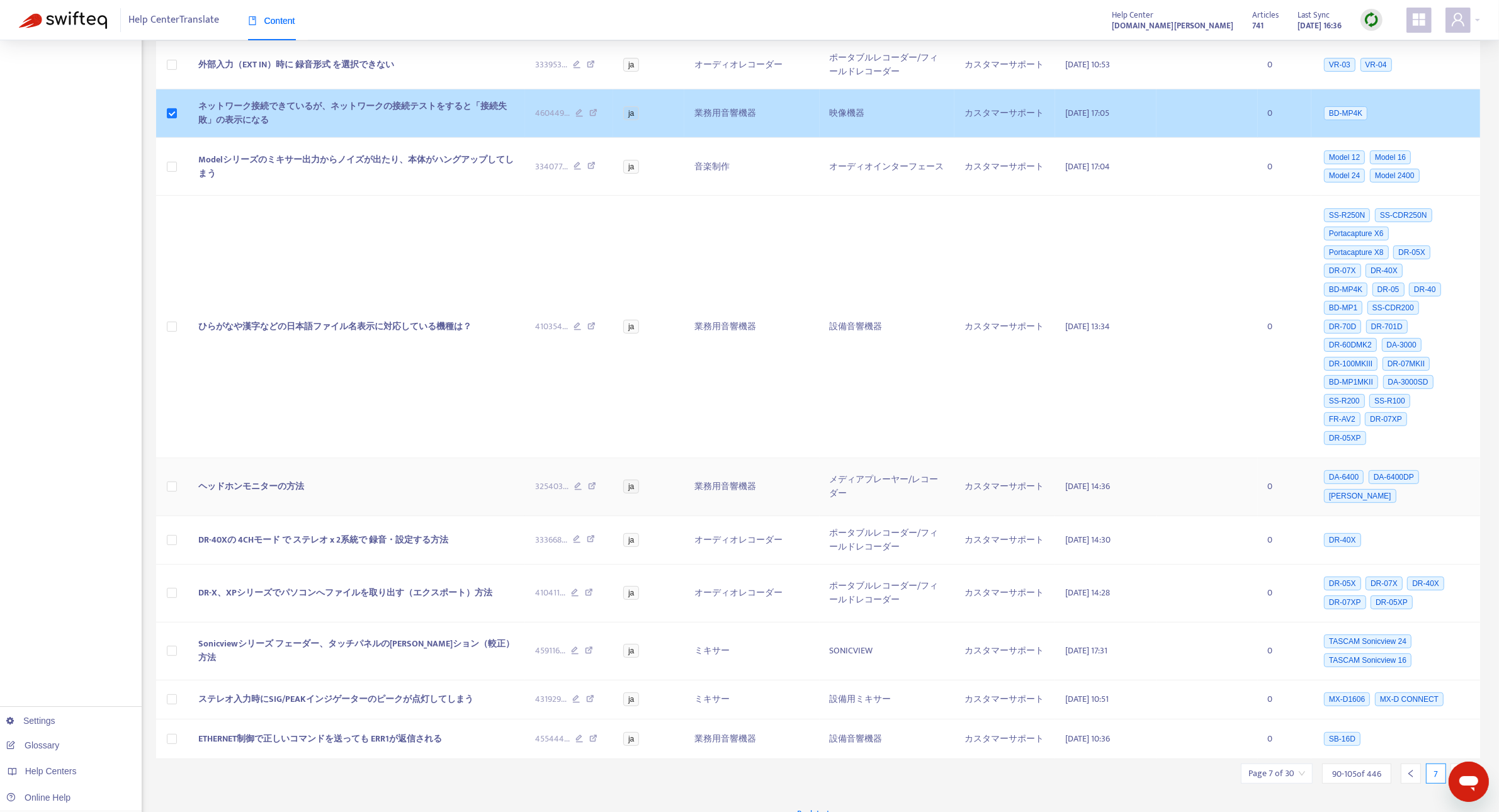
scroll to position [540, 0]
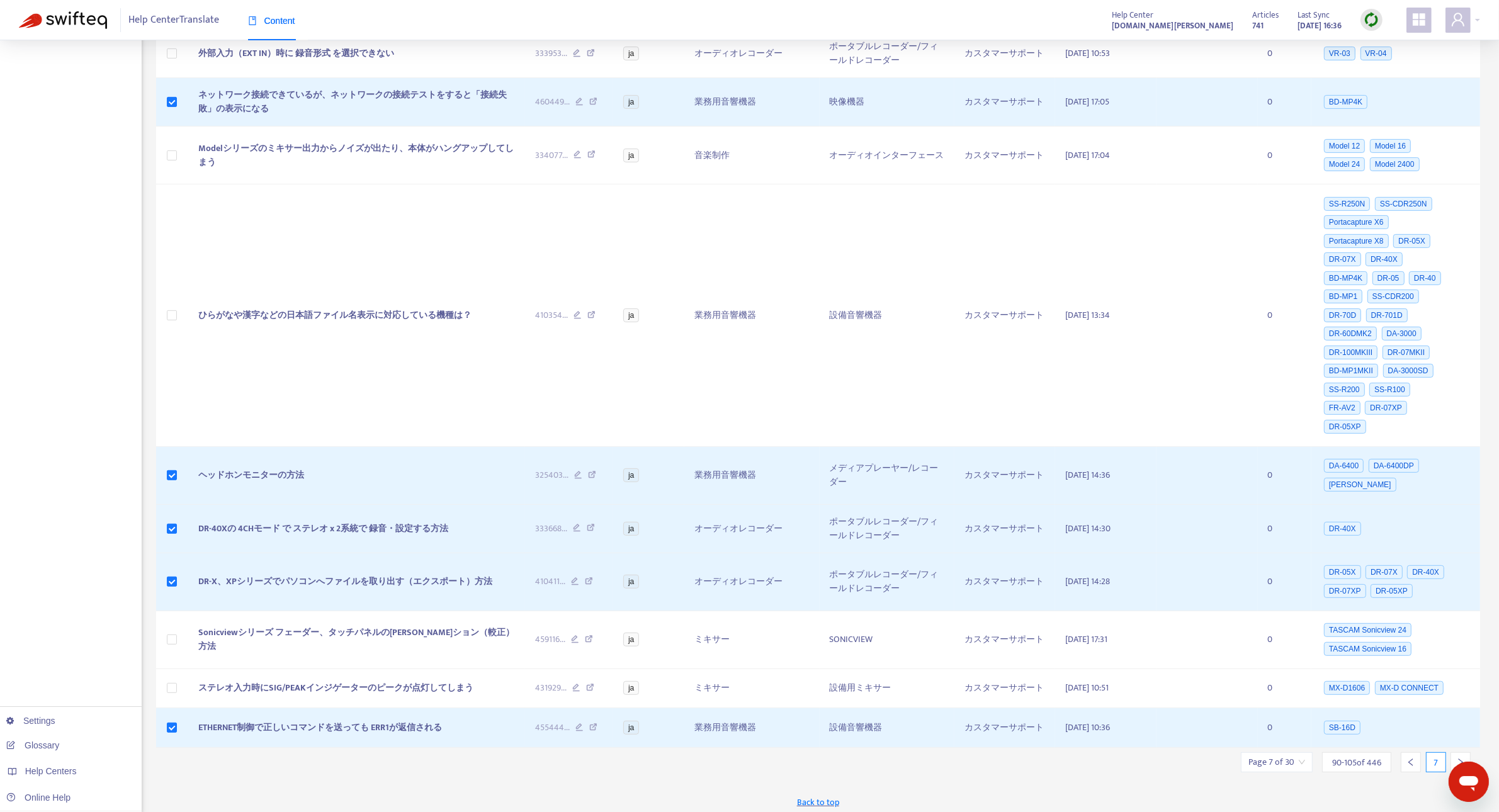
click at [1462, 758] on icon "right" at bounding box center [1460, 762] width 9 height 9
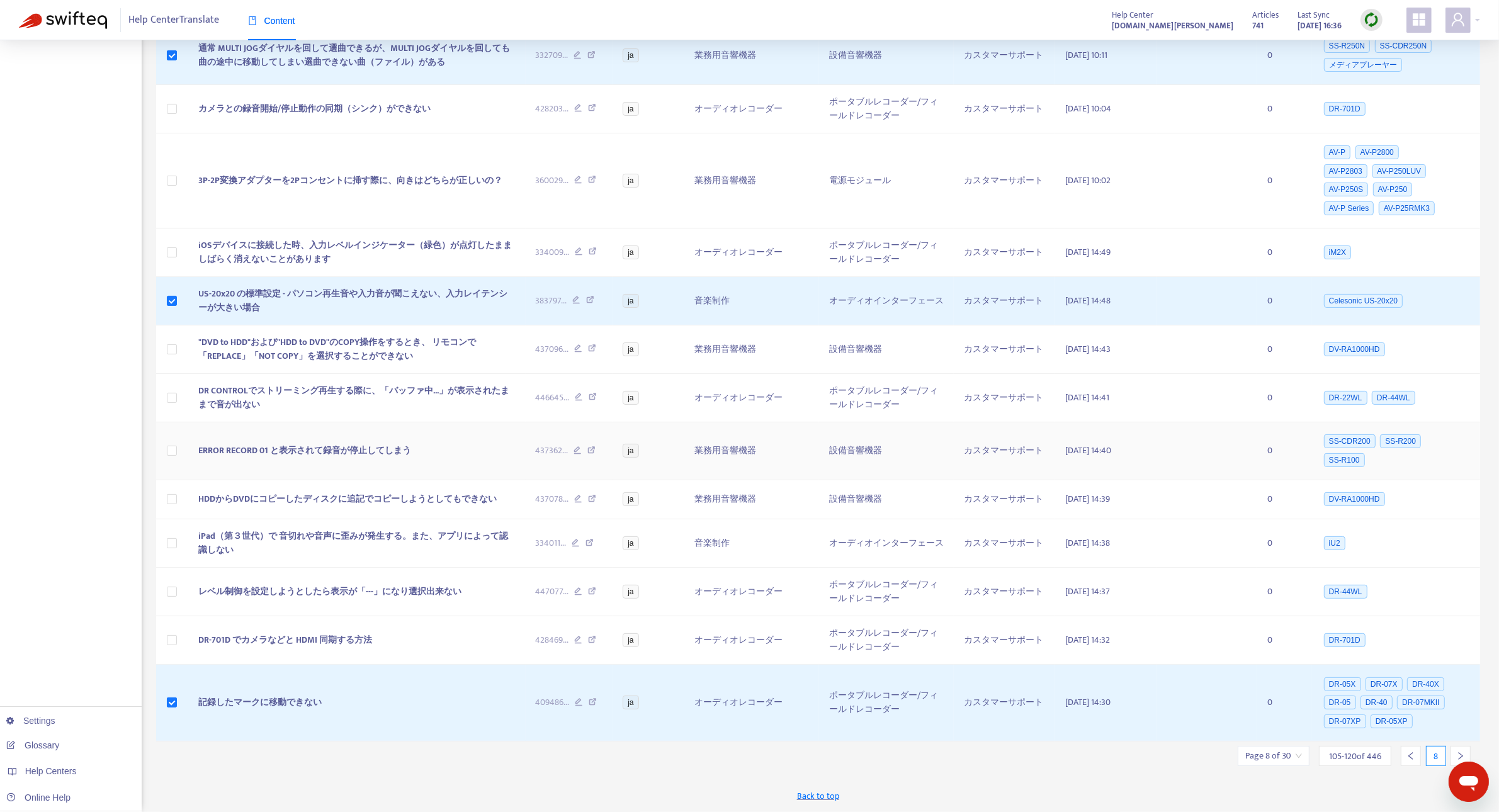
scroll to position [0, 0]
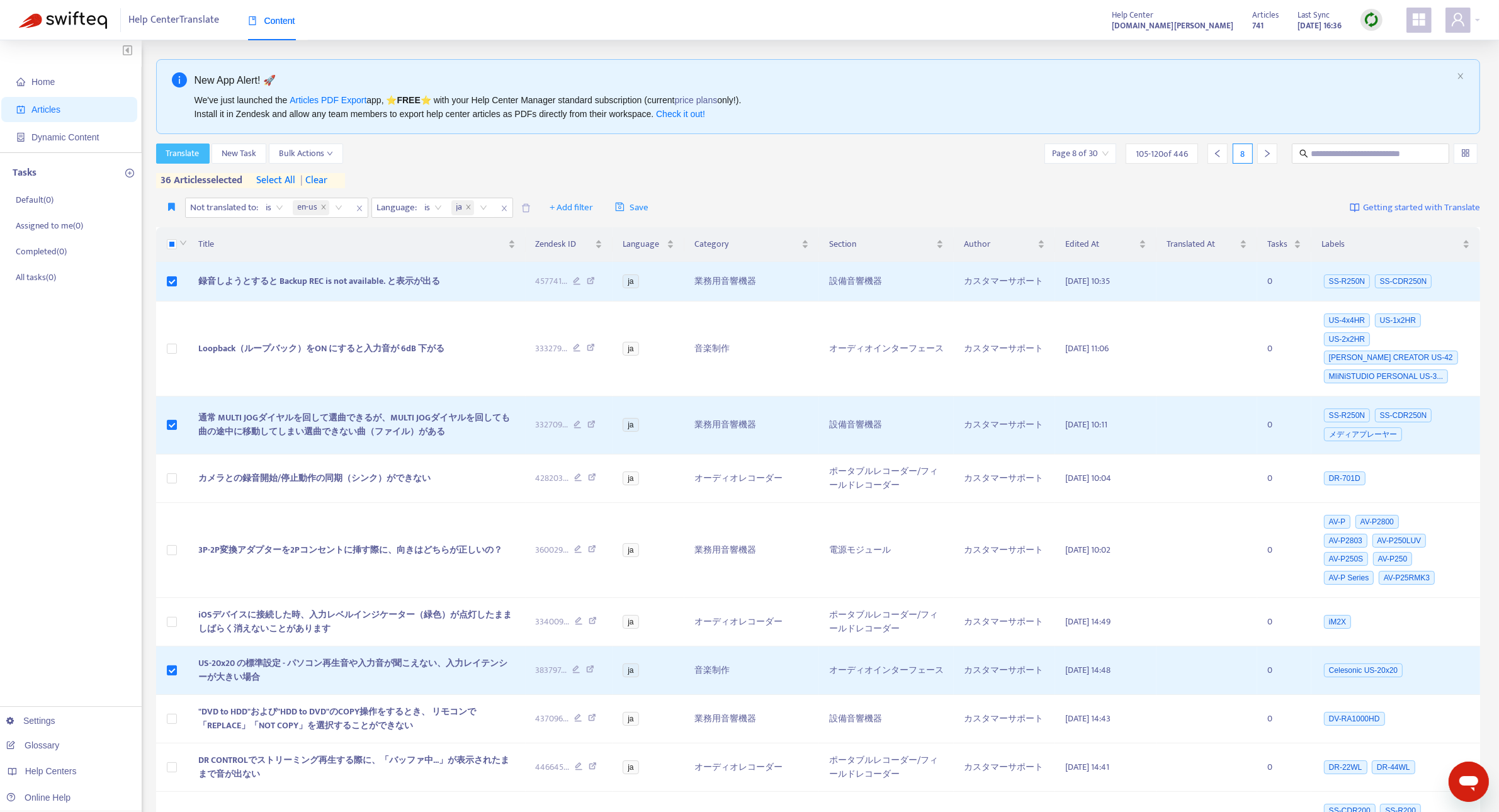
click at [176, 153] on span "Translate" at bounding box center [183, 153] width 34 height 14
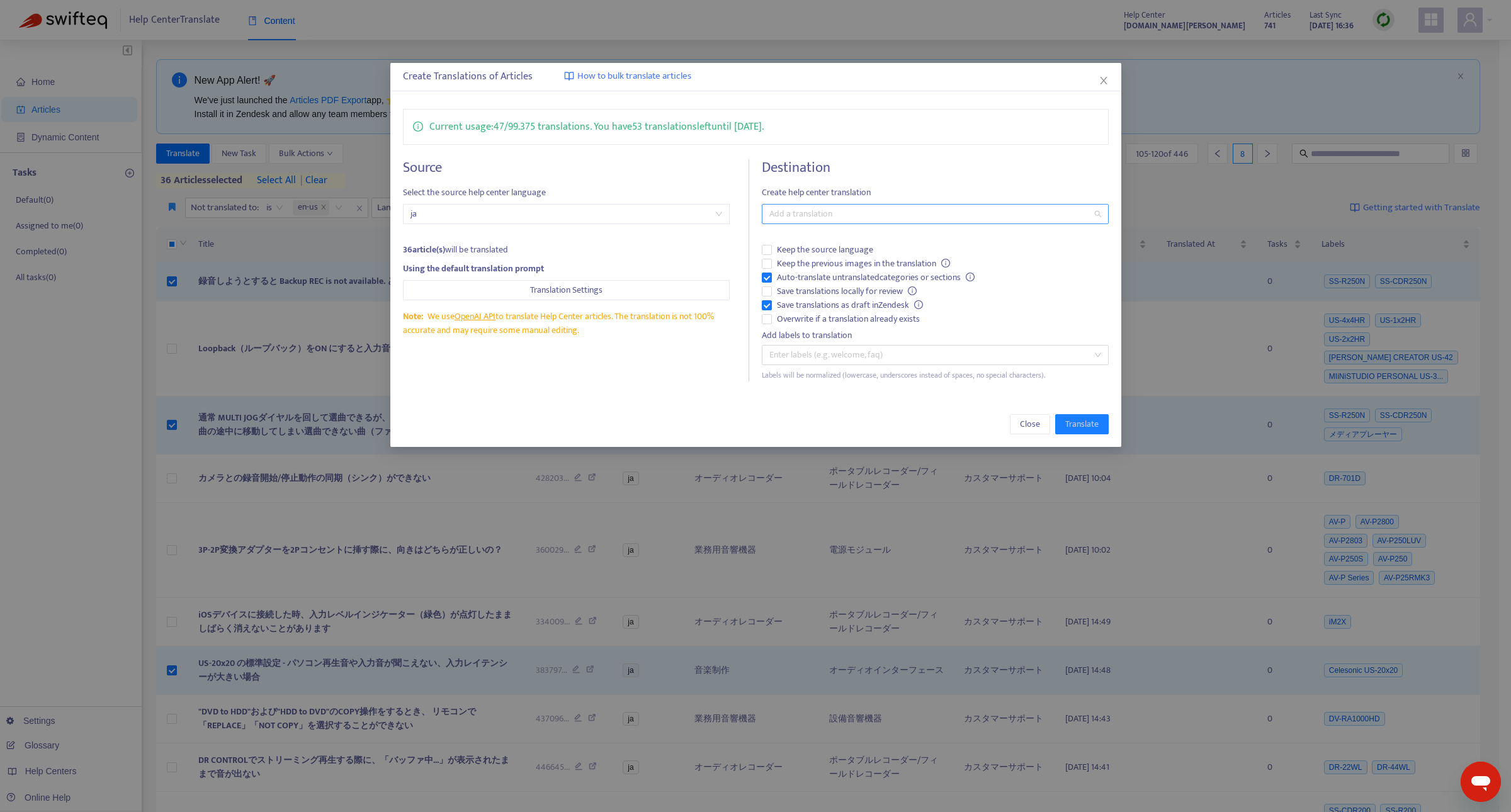
click at [799, 217] on div at bounding box center [929, 214] width 328 height 15
click at [806, 258] on div "English ([GEOGRAPHIC_DATA]) ( en-us )" at bounding box center [935, 260] width 326 height 14
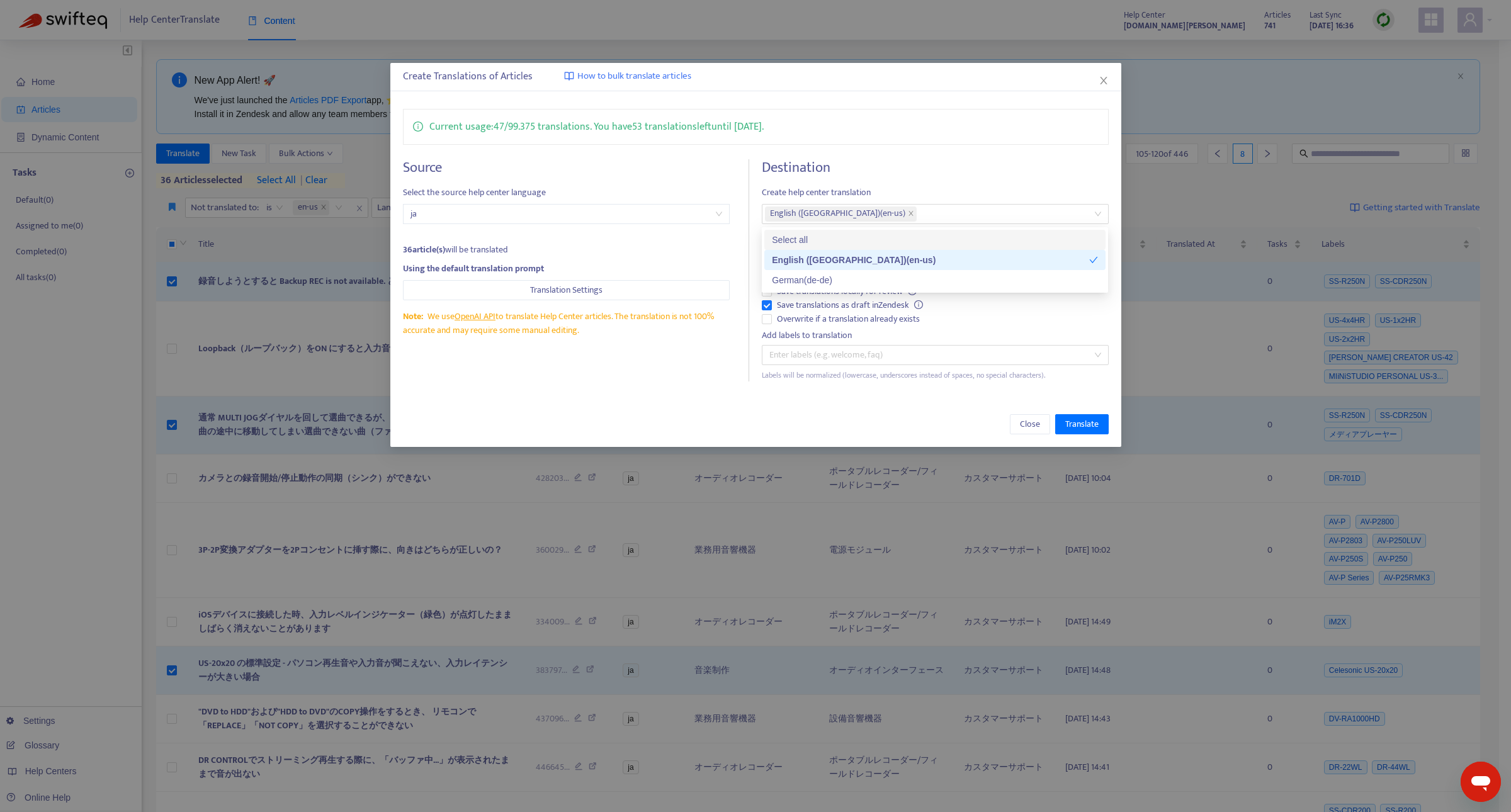
click at [1001, 174] on h4 "Destination" at bounding box center [935, 167] width 346 height 17
click at [1074, 424] on span "Translate" at bounding box center [1082, 424] width 34 height 14
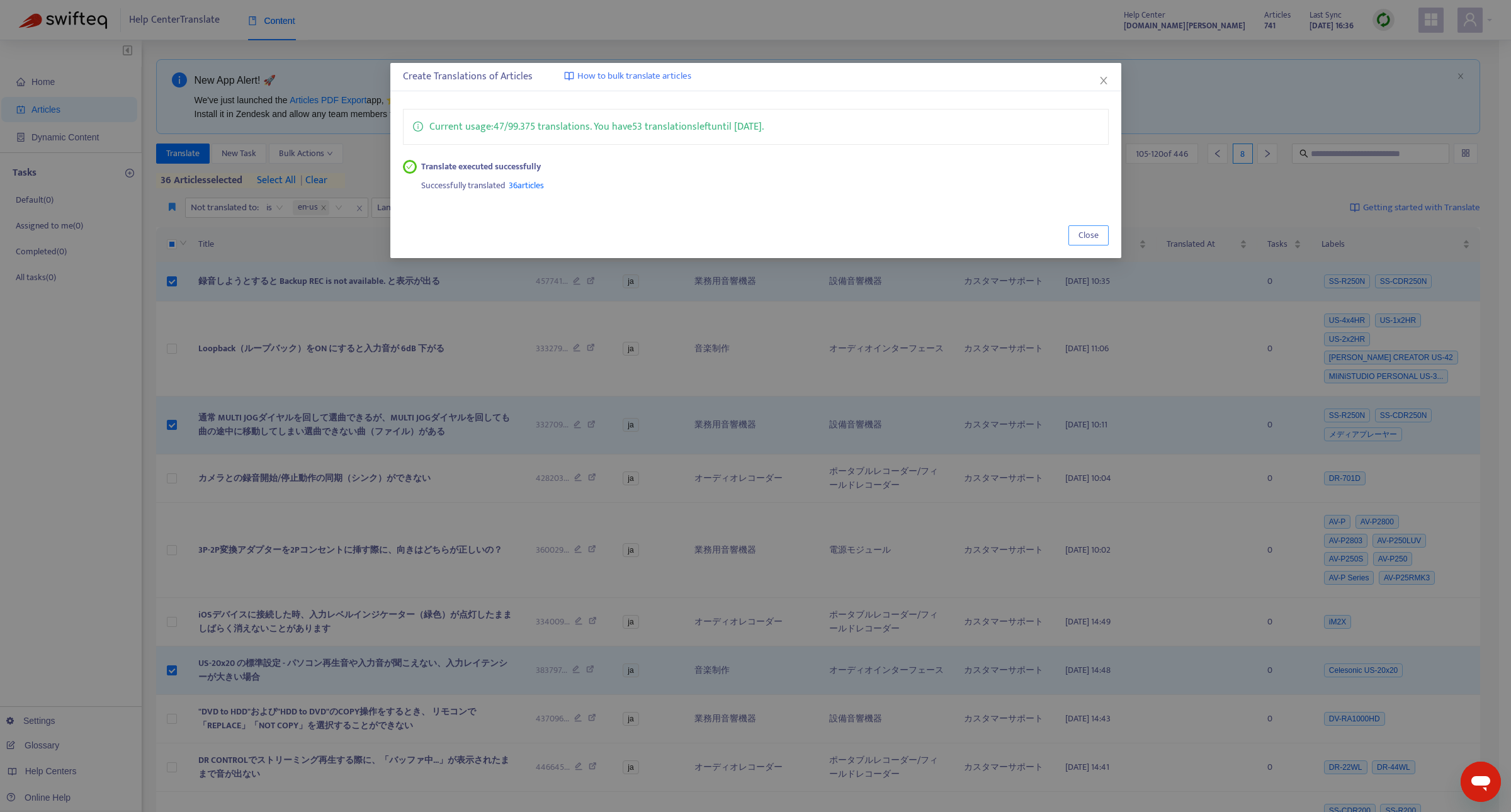
click at [1075, 243] on button "Close" at bounding box center [1088, 235] width 40 height 20
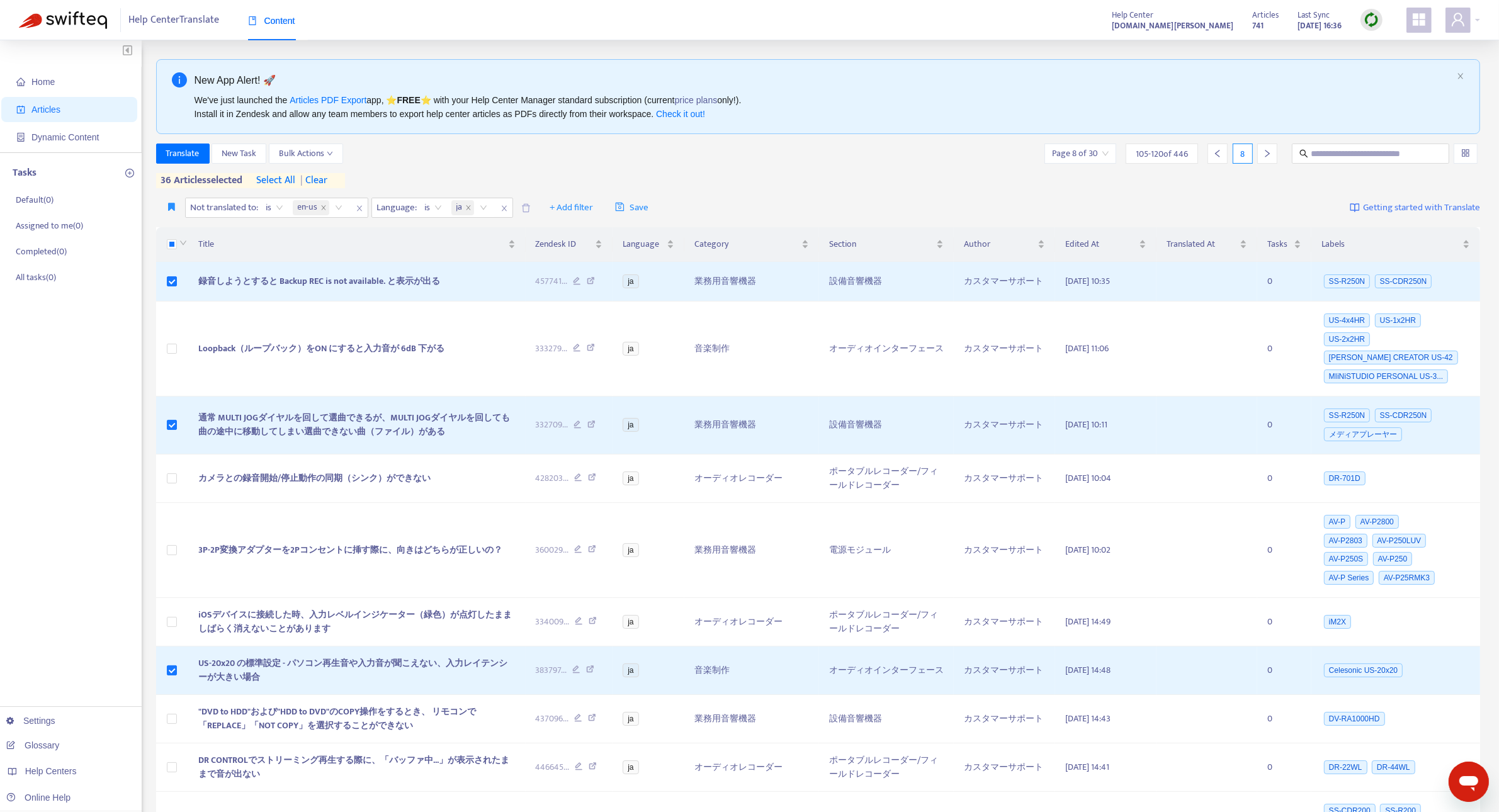
click at [1370, 23] on img at bounding box center [1371, 20] width 16 height 16
click at [1392, 46] on link "Quick Sync" at bounding box center [1397, 45] width 54 height 14
